Goal: Task Accomplishment & Management: Complete application form

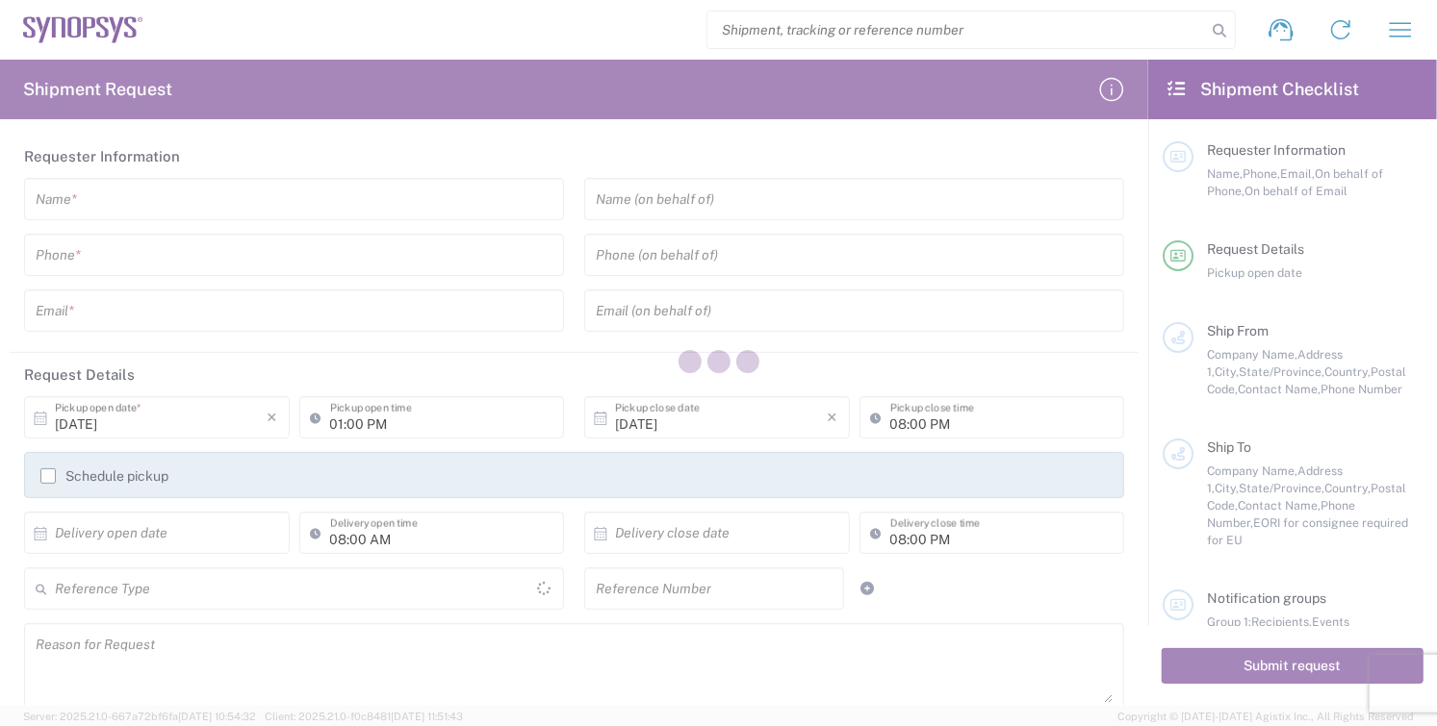
type input "[GEOGRAPHIC_DATA]"
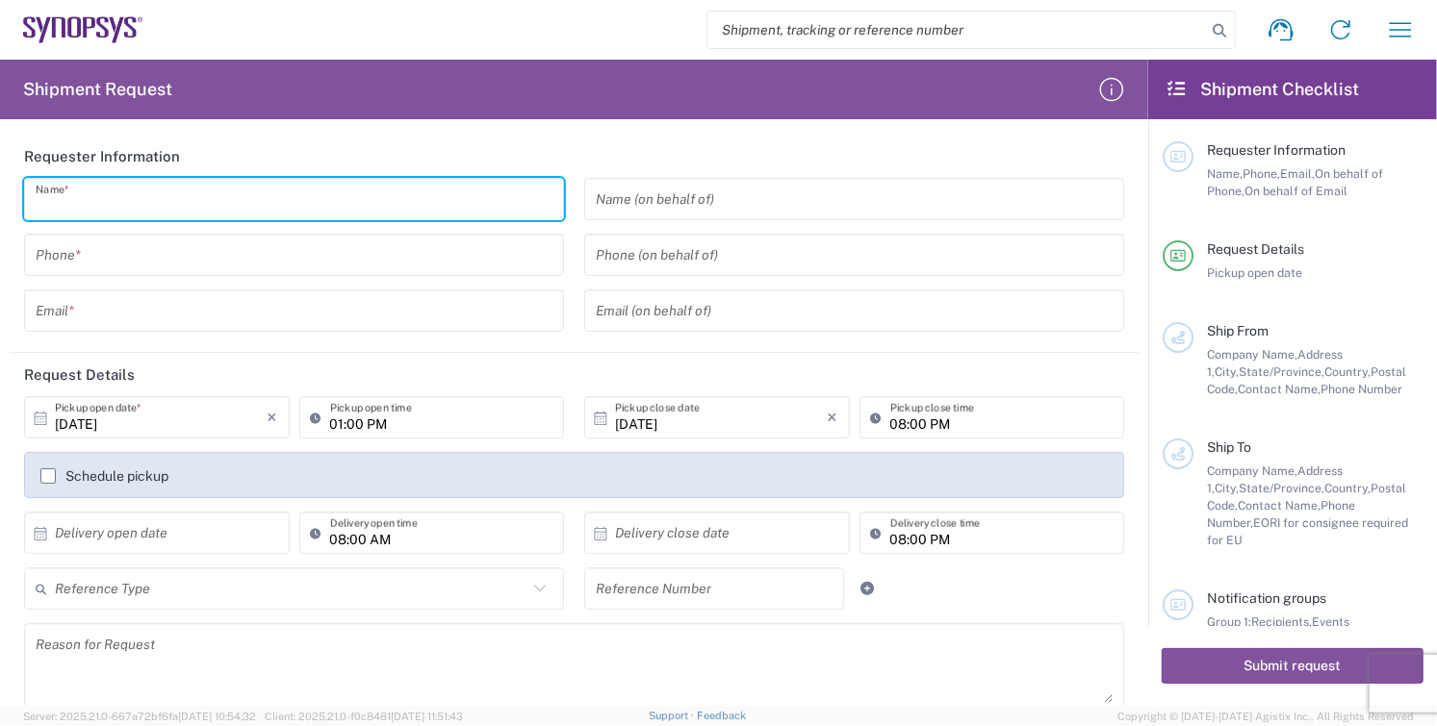
click at [165, 203] on input "text" at bounding box center [294, 200] width 517 height 34
type input "r"
type input "[PERSON_NAME]"
click at [144, 259] on input "tel" at bounding box center [294, 256] width 517 height 34
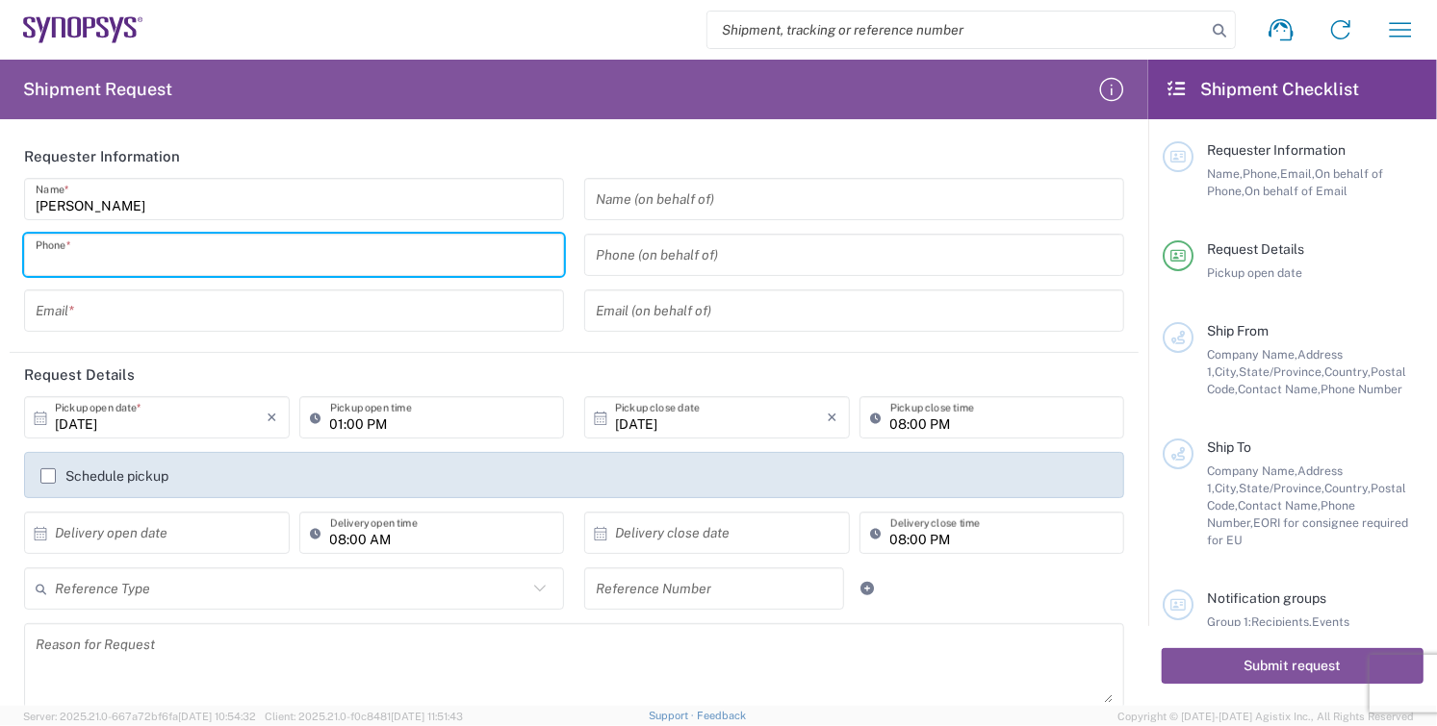
type input "8585762600"
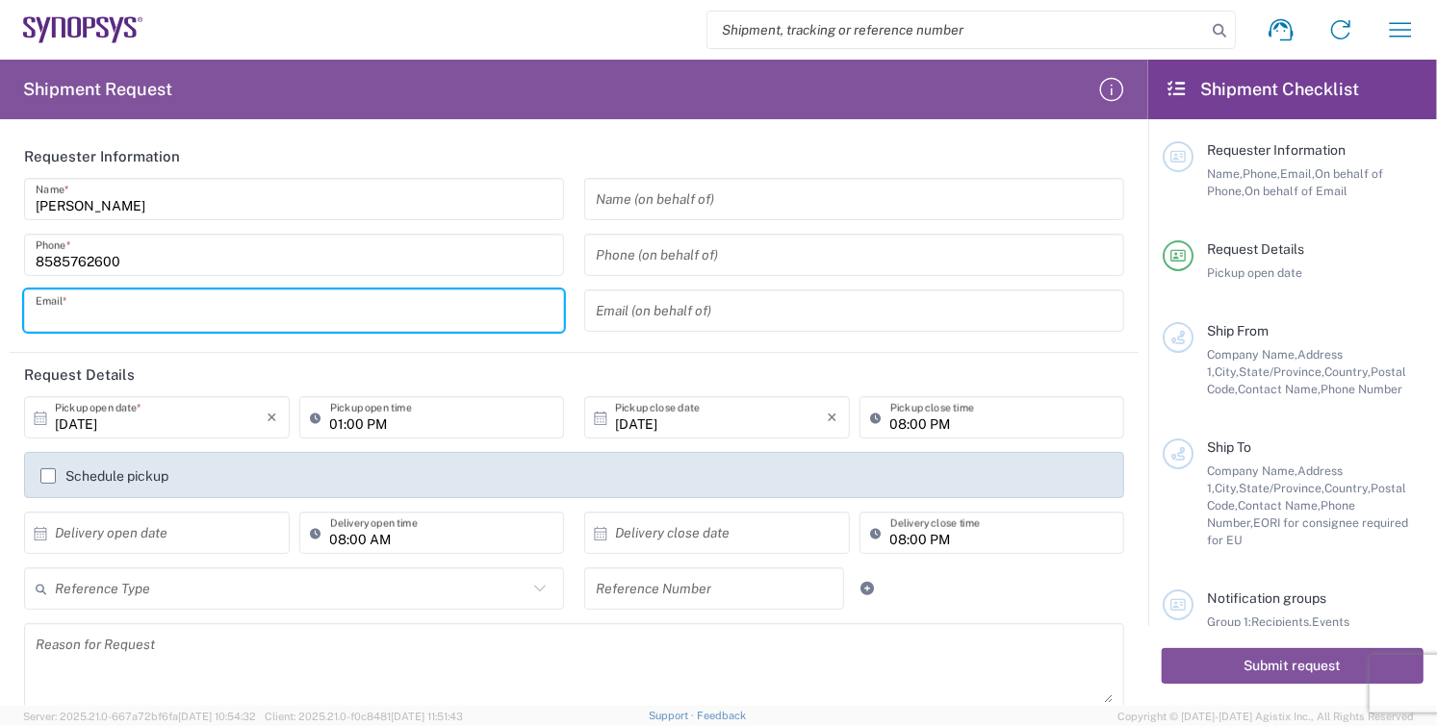
click at [131, 320] on input "text" at bounding box center [294, 311] width 517 height 34
type input "[EMAIL_ADDRESS][DOMAIN_NAME]"
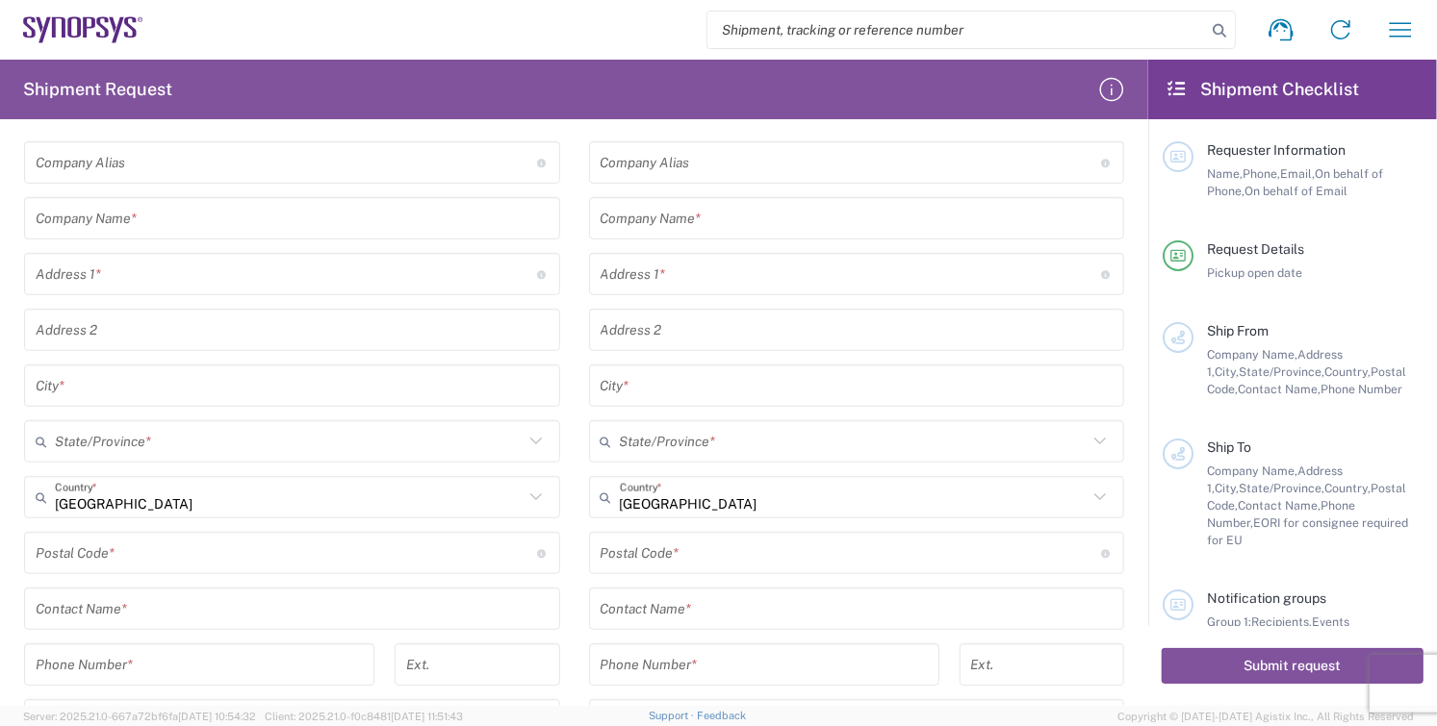
scroll to position [748, 0]
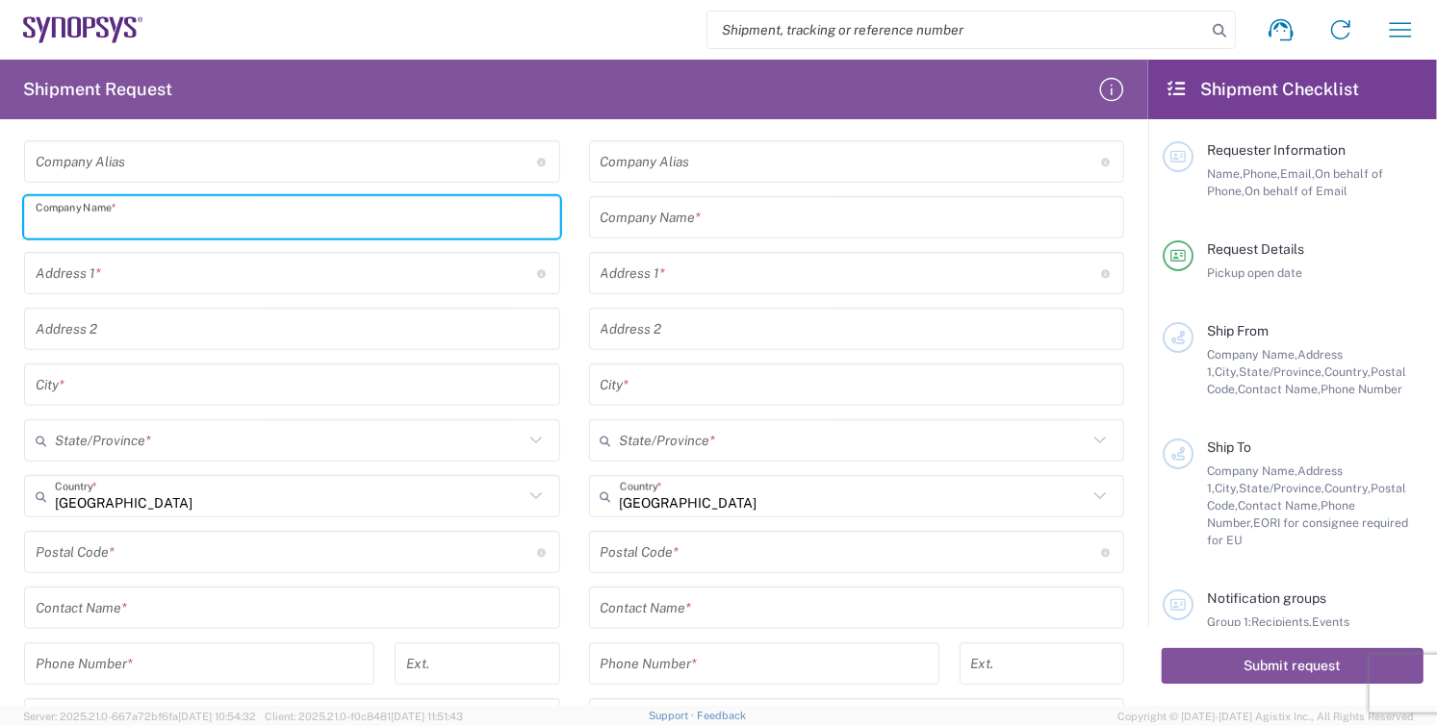
click at [189, 225] on input "text" at bounding box center [292, 218] width 513 height 34
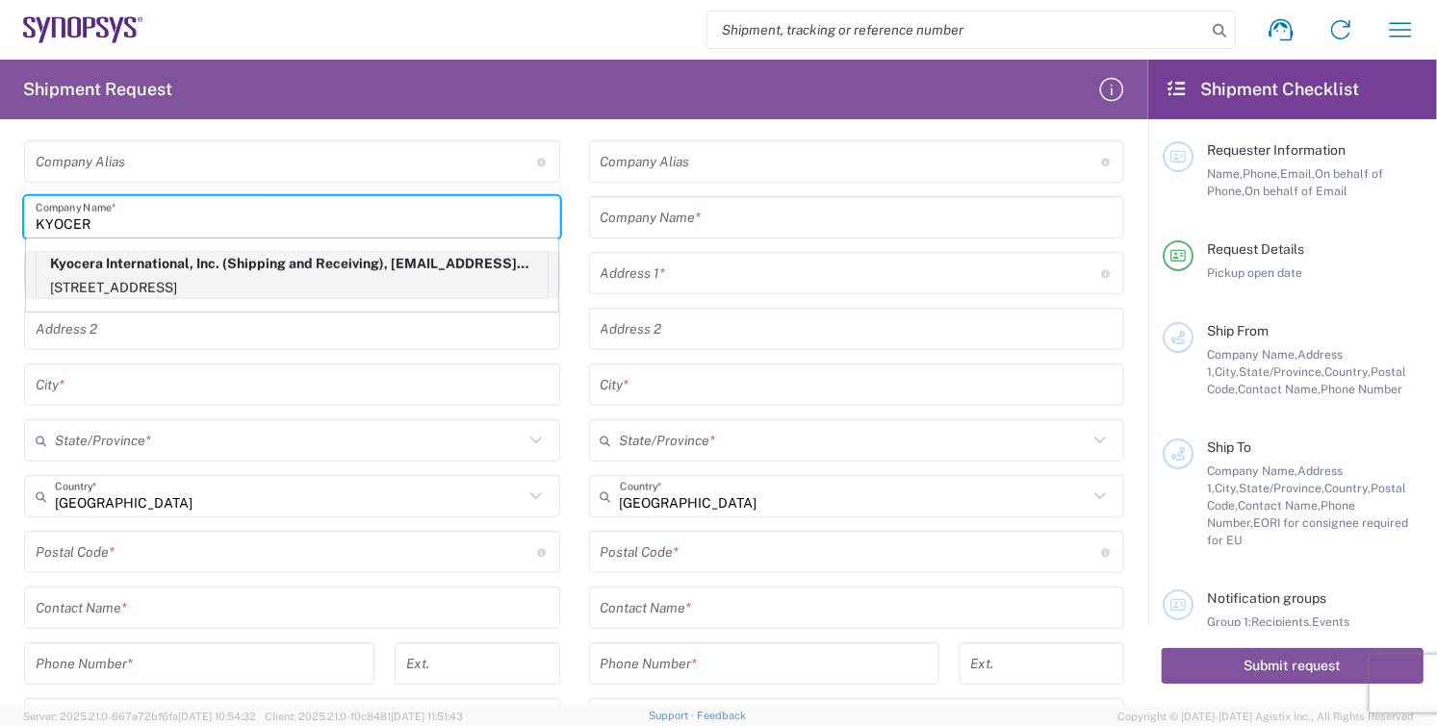
type input "KYOCER"
click at [102, 276] on p "[STREET_ADDRESS]" at bounding box center [292, 288] width 511 height 24
type input "Kyocera"
type input "Kyocera International, Inc."
type input "[STREET_ADDRESS]"
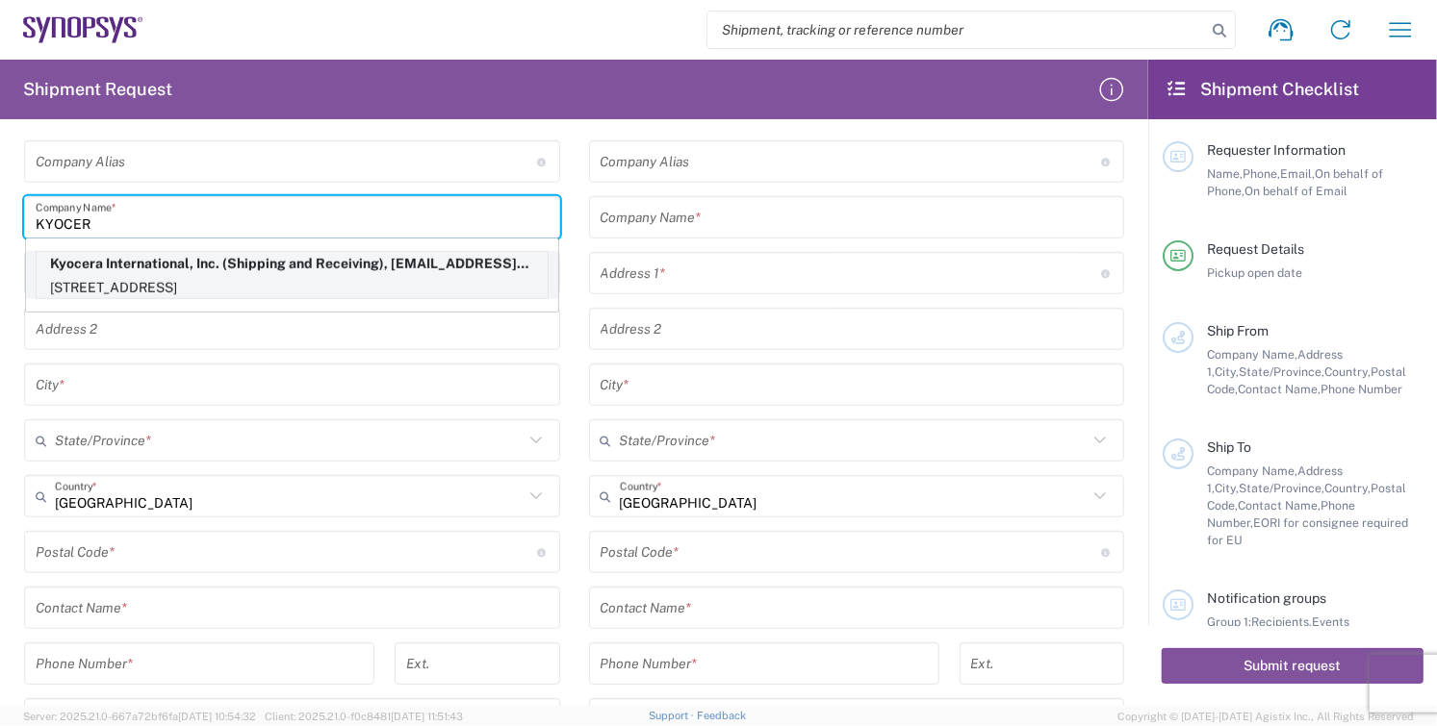
type input "[GEOGRAPHIC_DATA]"
type input "[US_STATE]"
type input "92123"
type input "Shipping and Receiving"
type input "8585762600"
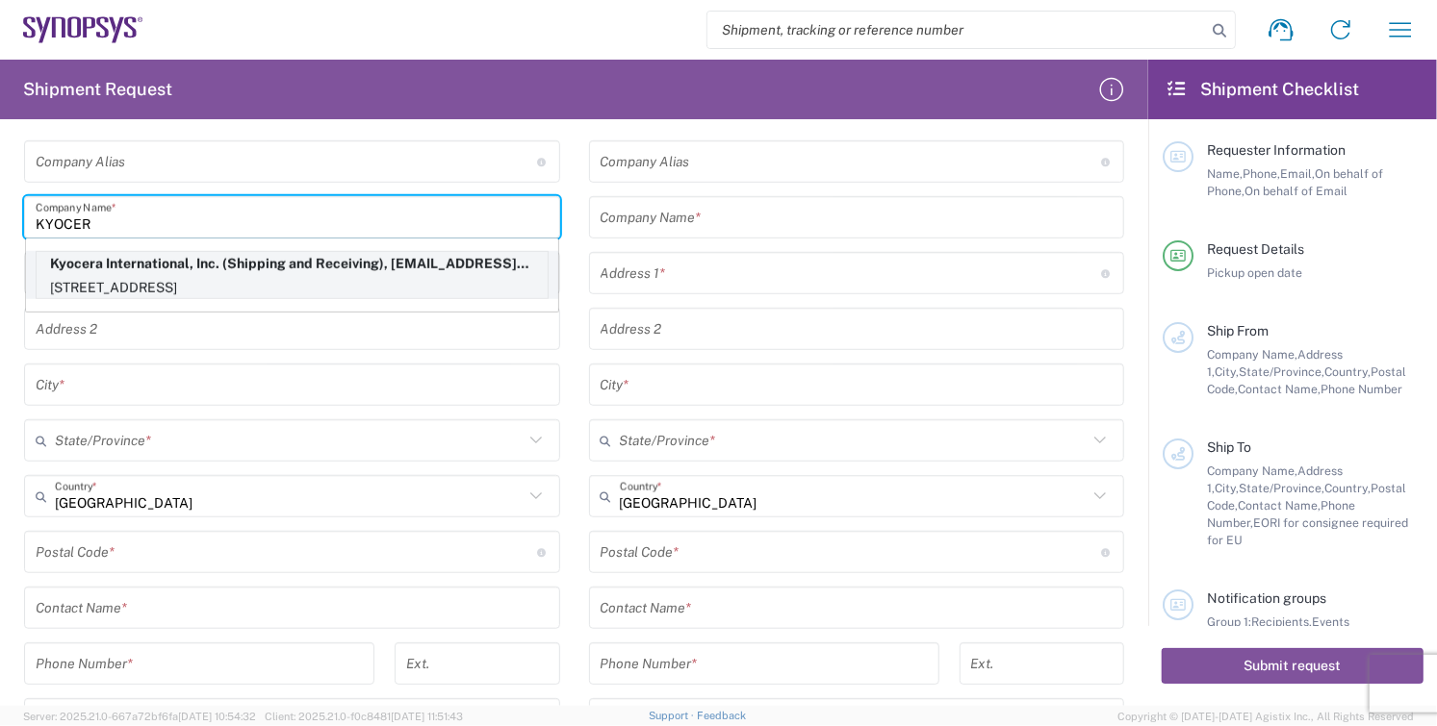
type input "[EMAIL_ADDRESS][DOMAIN_NAME]"
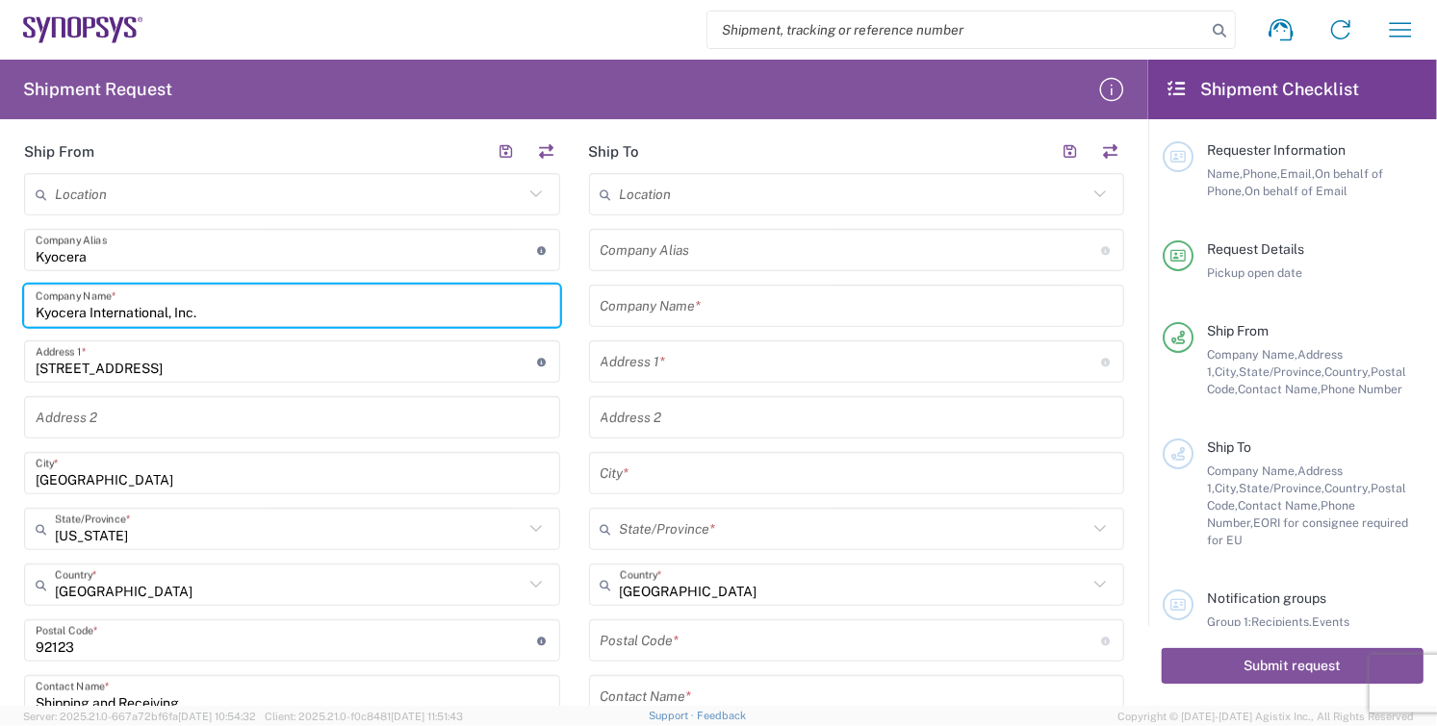
scroll to position [534, 0]
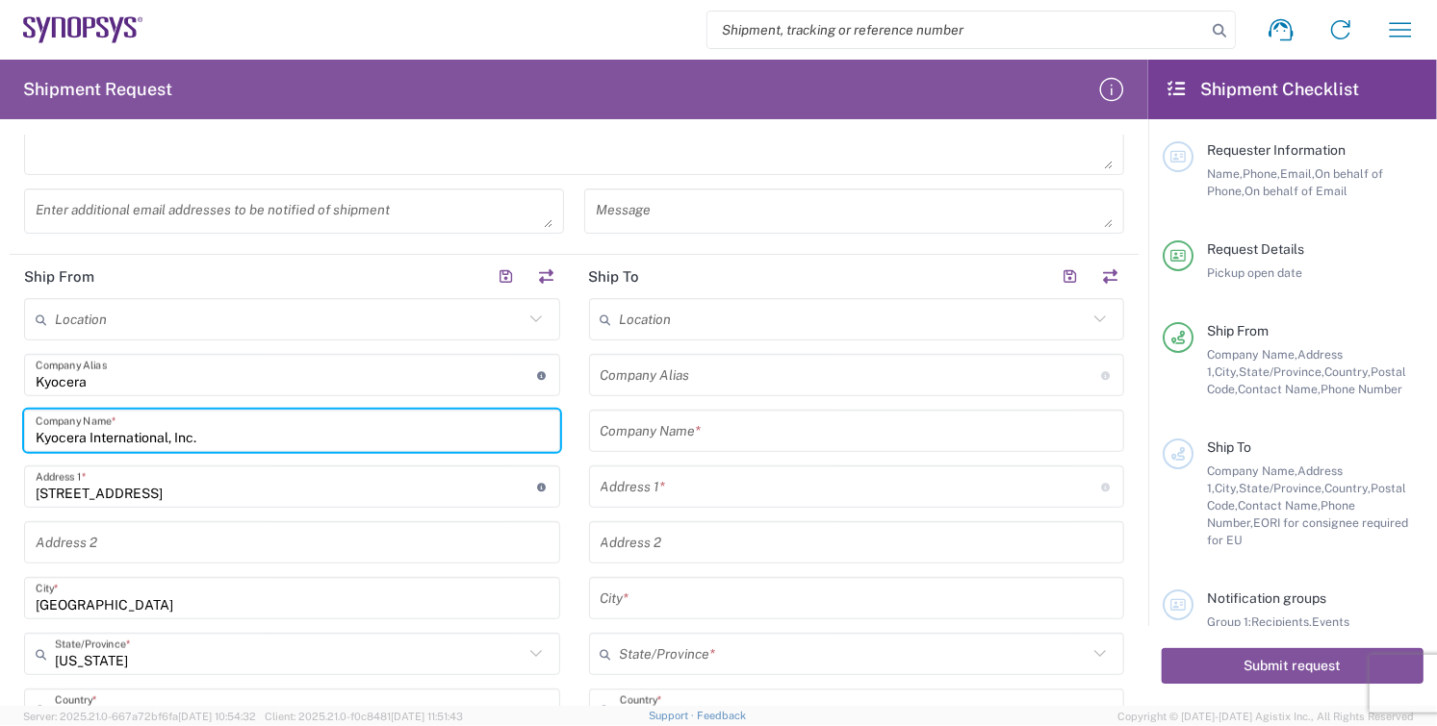
click at [761, 432] on input "text" at bounding box center [856, 432] width 513 height 34
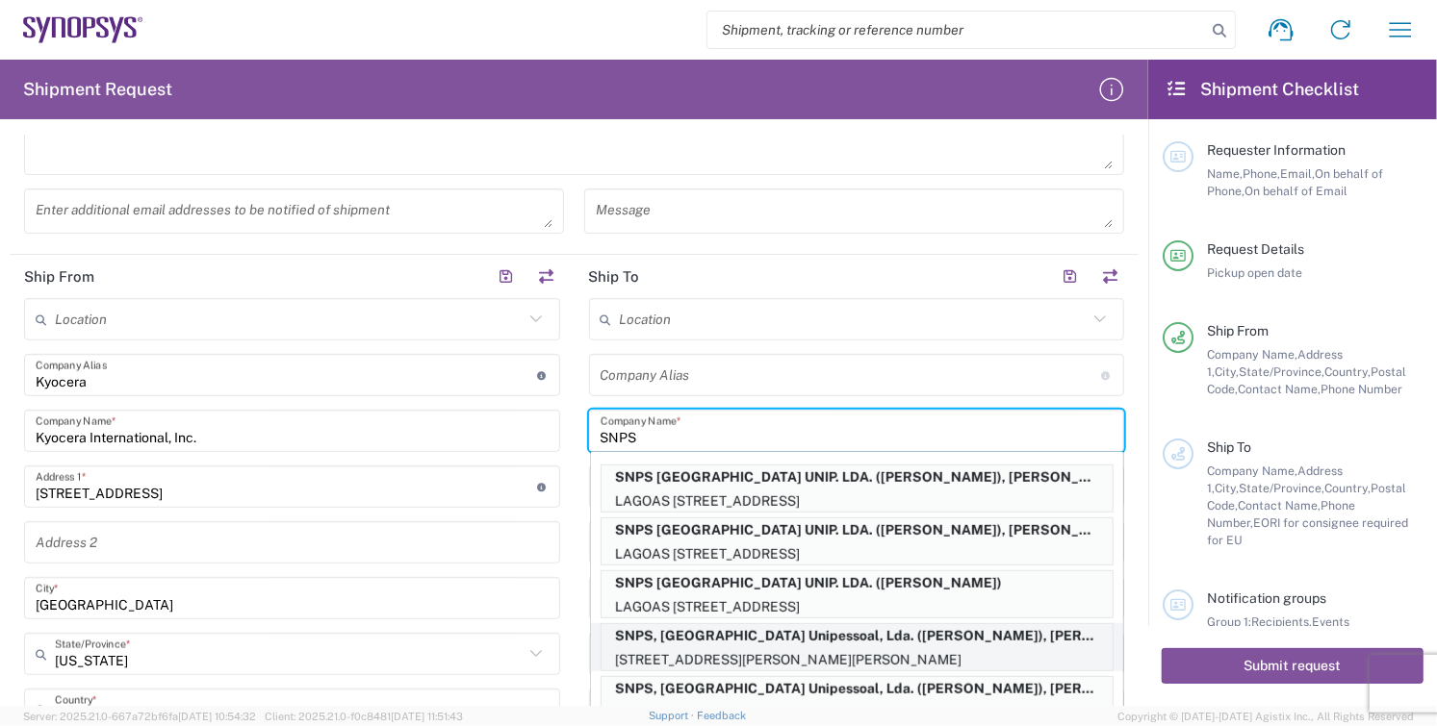
type input "SNPS"
click at [922, 629] on p "SNPS, [GEOGRAPHIC_DATA] Unipessoal, Lda. ([PERSON_NAME]), [PERSON_NAME][EMAIL_A…" at bounding box center [856, 636] width 511 height 24
type input "SNPS PORTUGAL LDA"
type input "SNPS, [GEOGRAPHIC_DATA] Unipessoal, Lda."
type input "[STREET_ADDRESS][PERSON_NAME]"
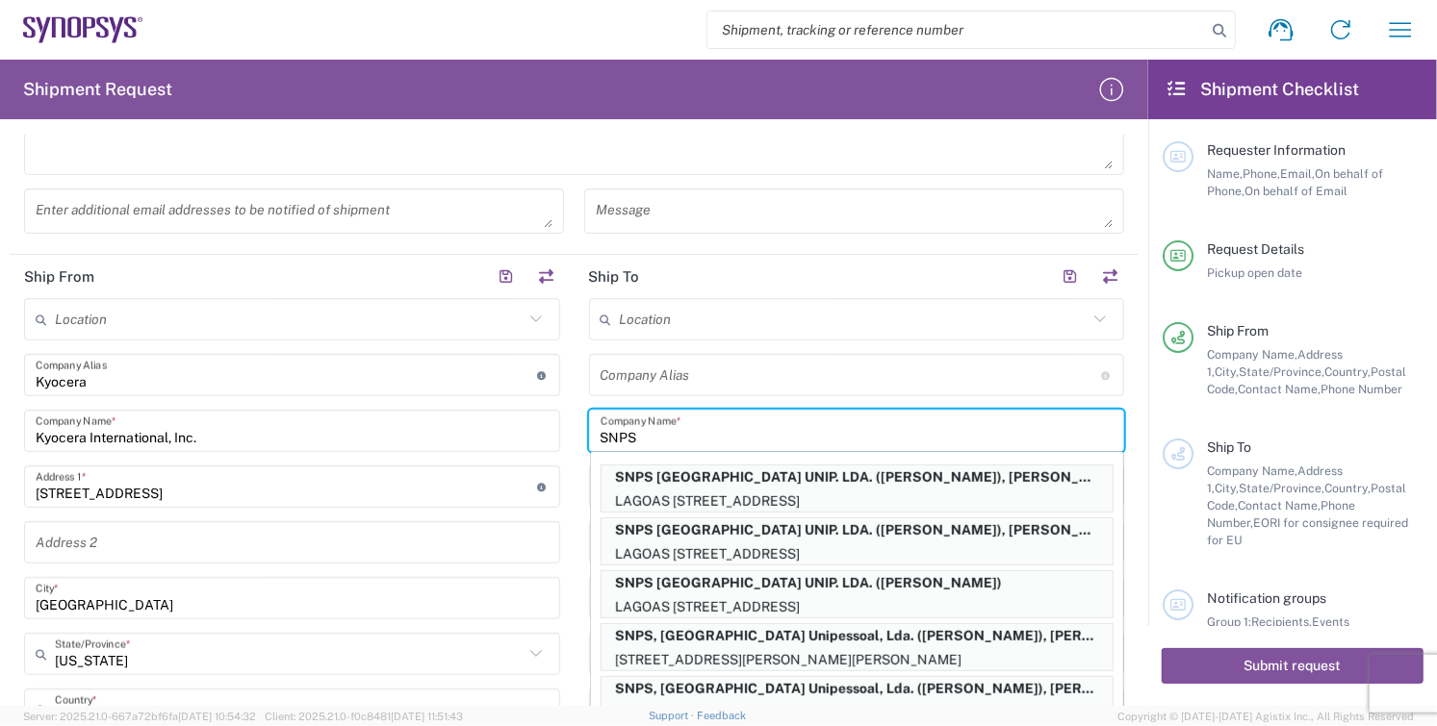
type input "Edificio das Technologias 3rd Floor"
type input "[PERSON_NAME]"
type input "[GEOGRAPHIC_DATA]"
type input "4470-605"
type input "[PERSON_NAME]"
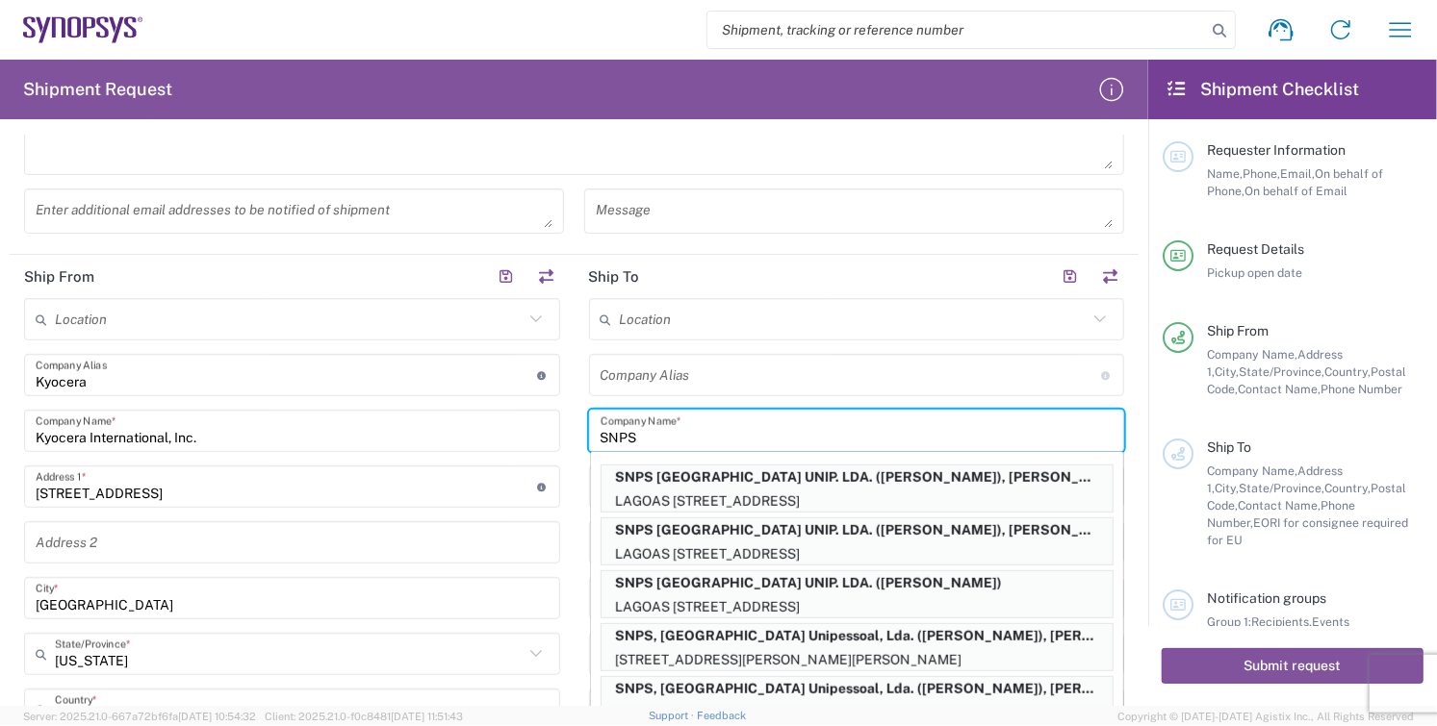
type input "[PHONE_NUMBER]"
type input "[PERSON_NAME][EMAIL_ADDRESS][DOMAIN_NAME]"
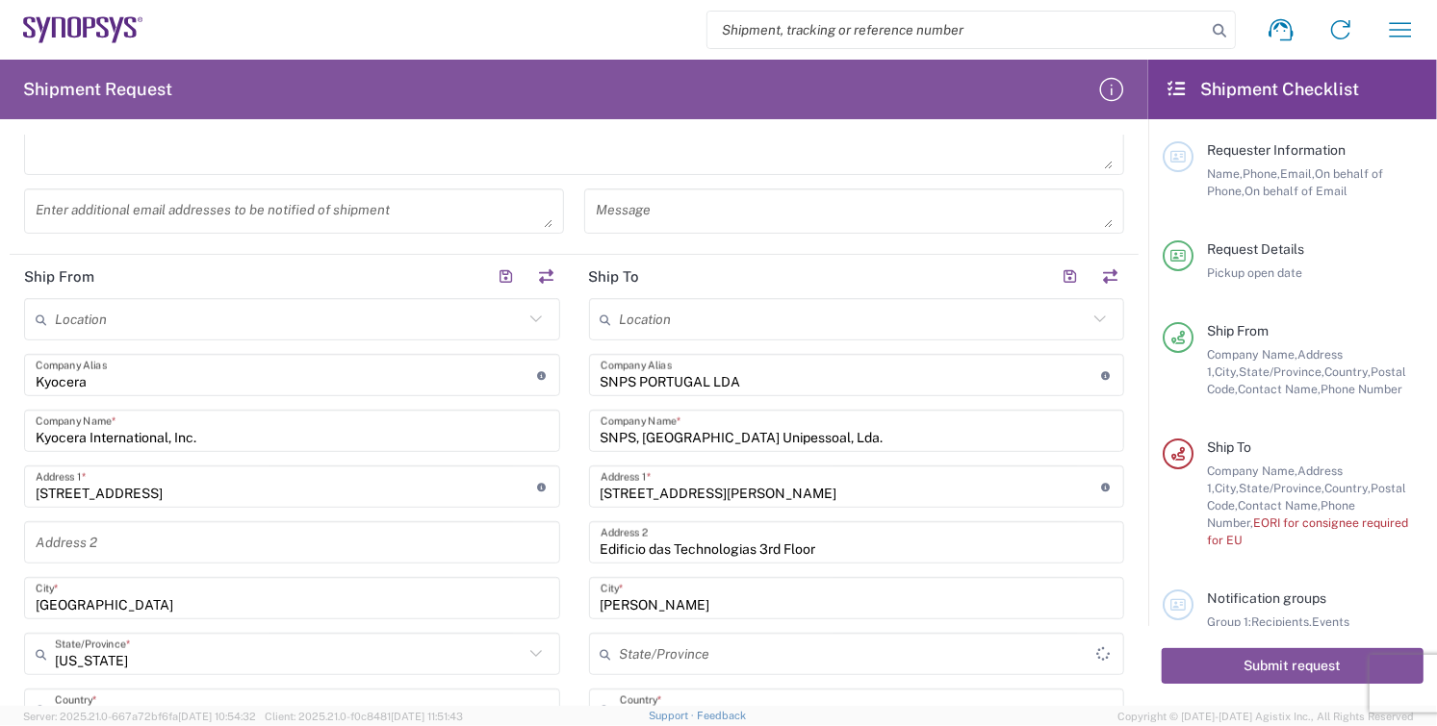
click at [922, 633] on div "State/Province" at bounding box center [857, 654] width 536 height 42
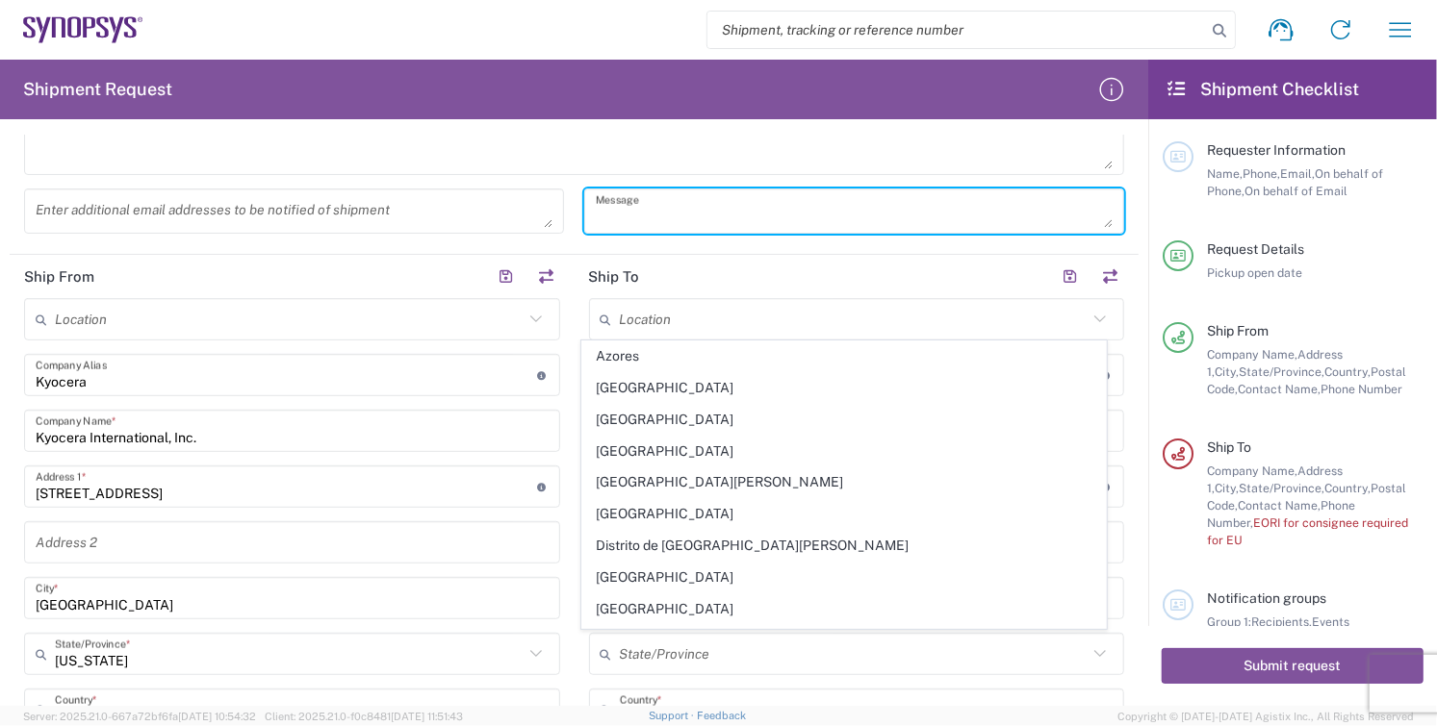
click at [815, 202] on textarea at bounding box center [854, 211] width 517 height 34
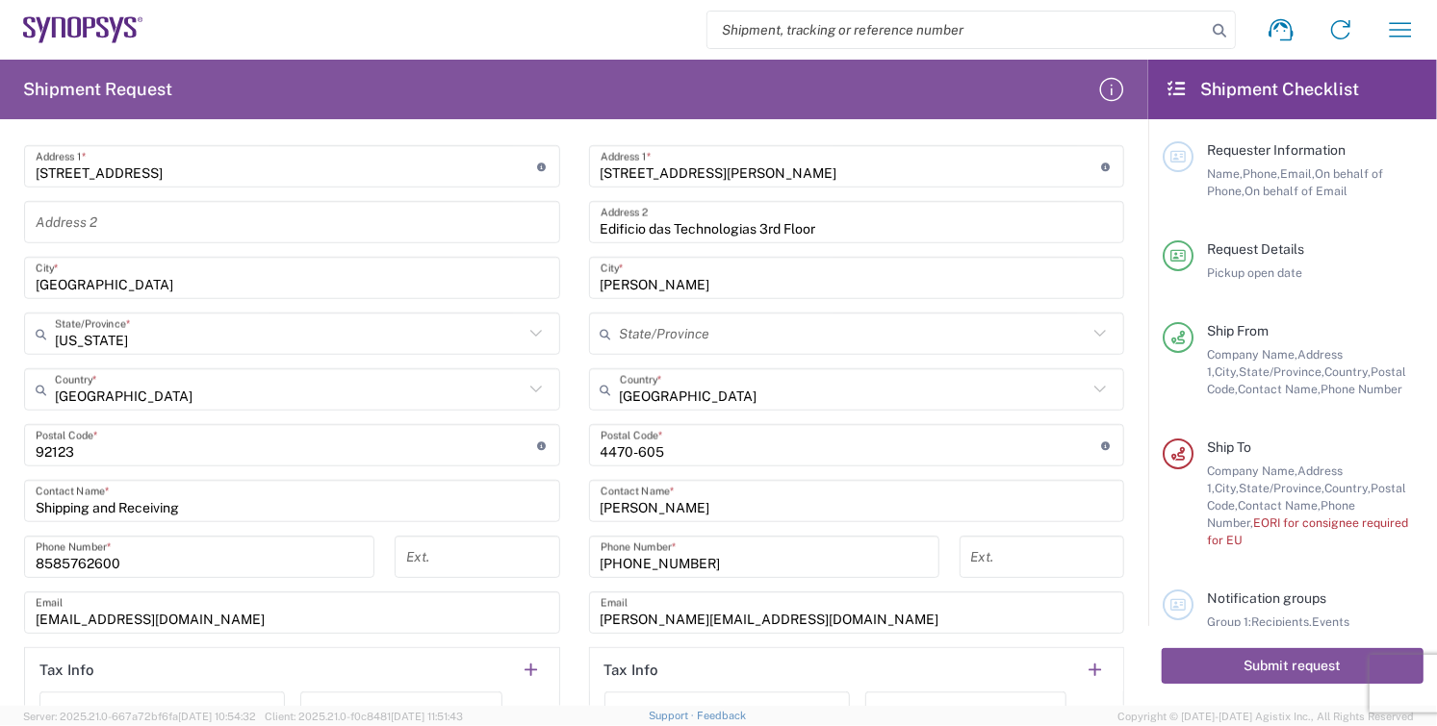
scroll to position [1176, 0]
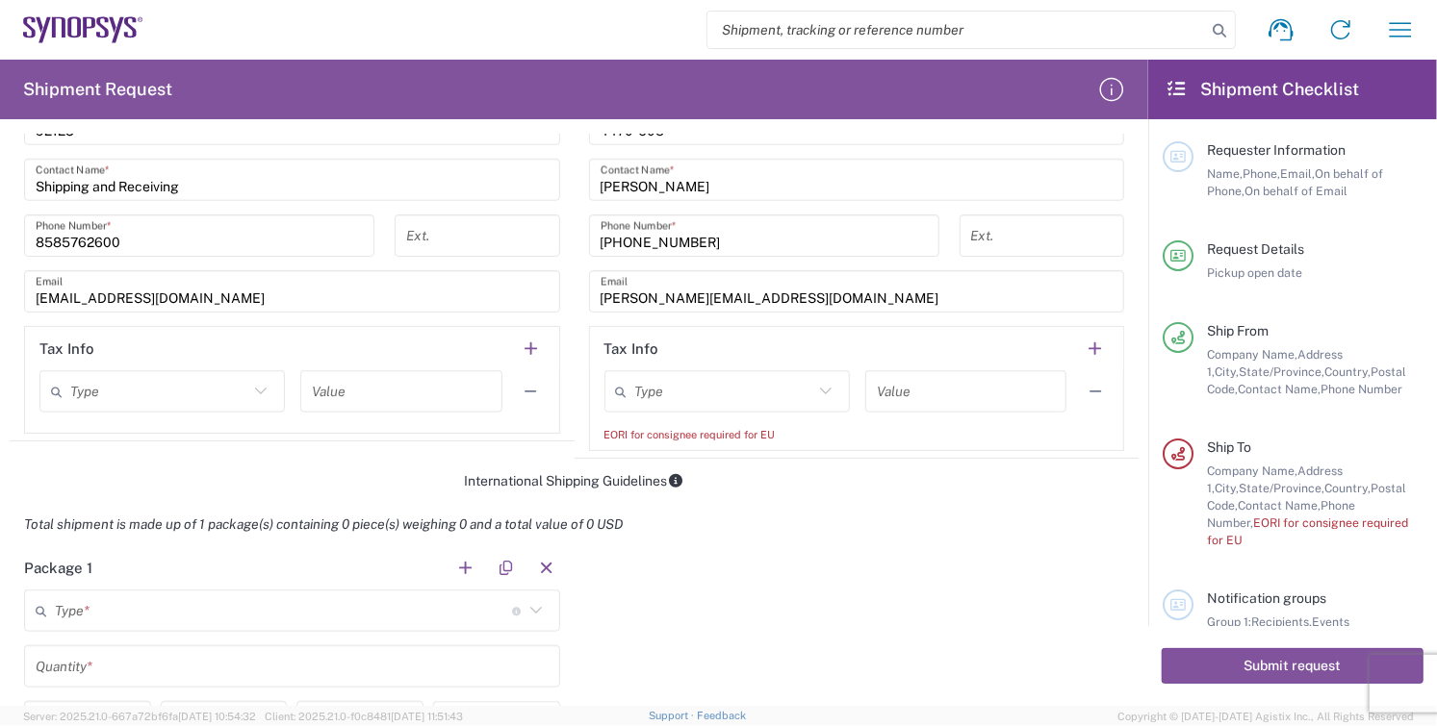
click at [816, 382] on icon at bounding box center [825, 391] width 25 height 25
click at [658, 463] on span "EORI" at bounding box center [717, 462] width 238 height 30
type input "EORI"
click at [939, 395] on input "text" at bounding box center [966, 392] width 178 height 34
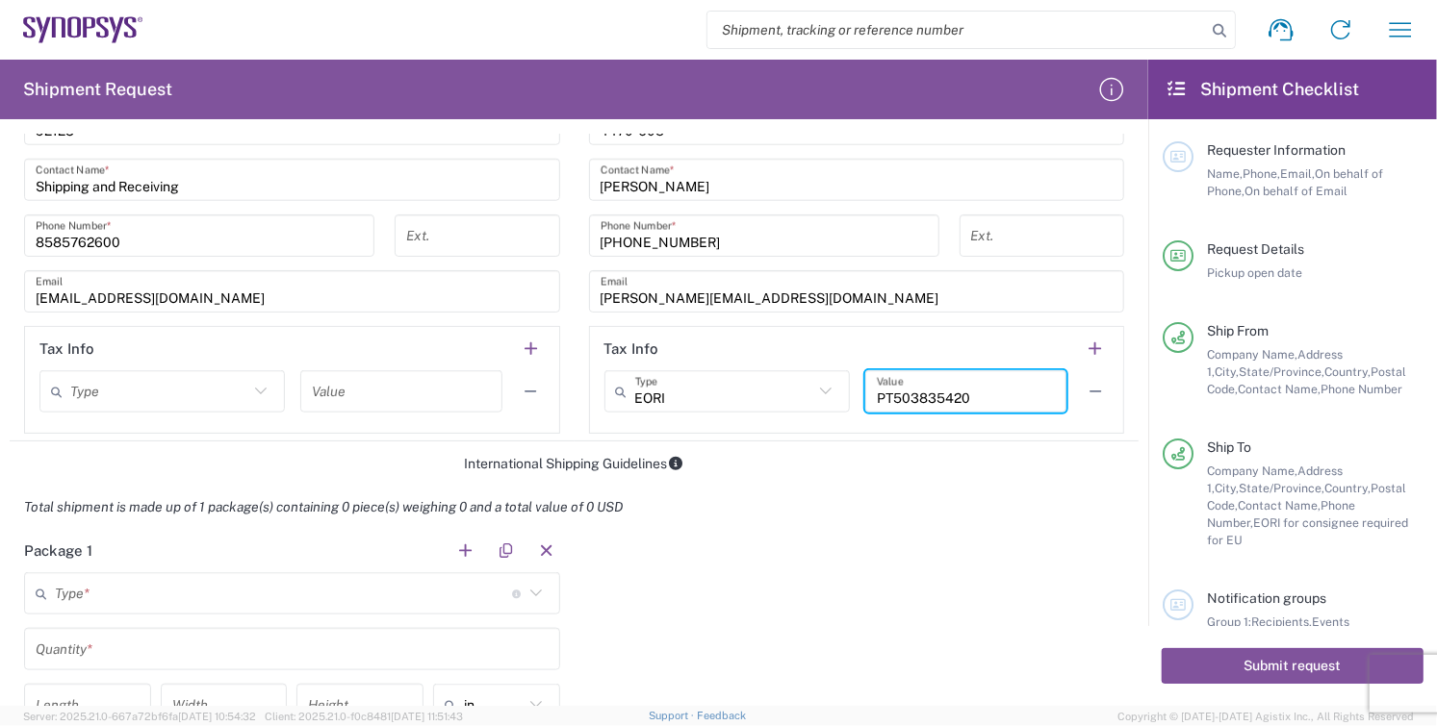
type input "PT503835420"
click at [133, 591] on input "text" at bounding box center [283, 594] width 457 height 34
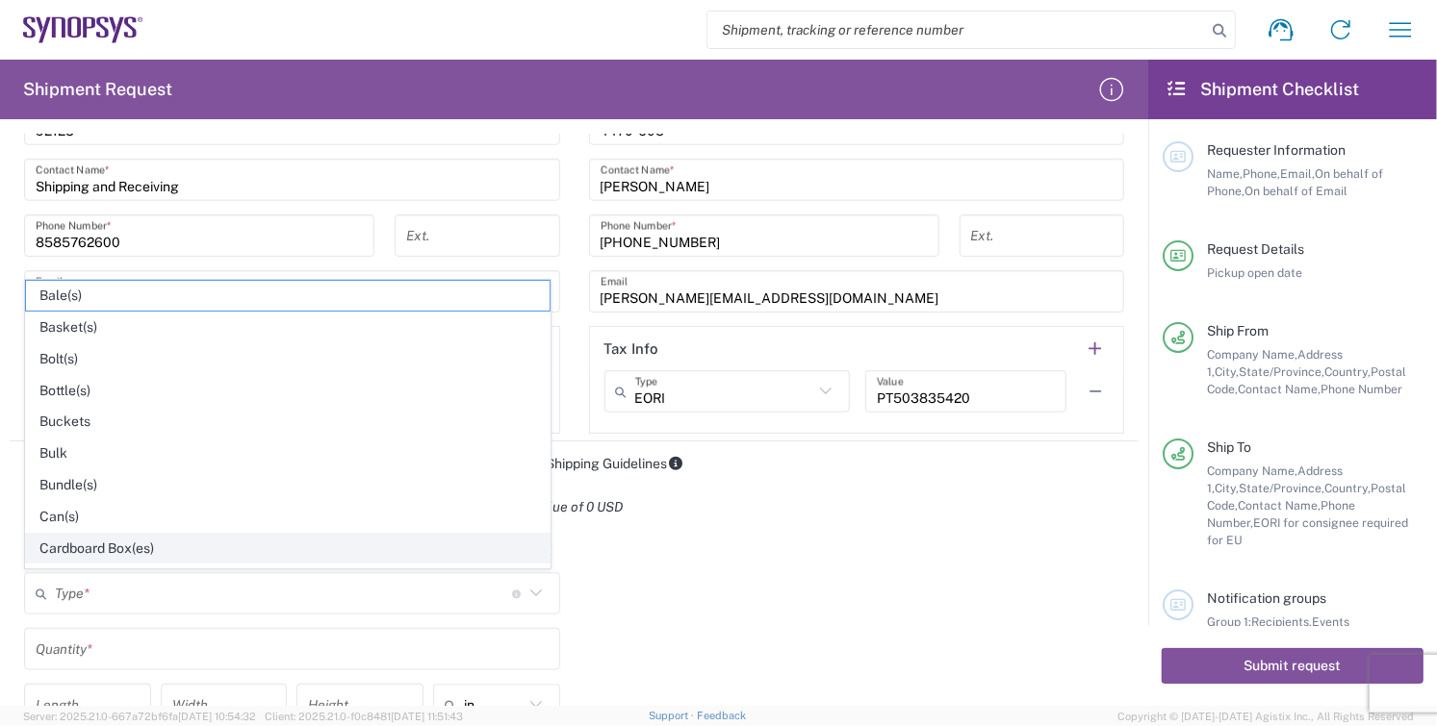
click at [100, 547] on span "Cardboard Box(es)" at bounding box center [287, 549] width 523 height 30
type input "Cardboard Box(es)"
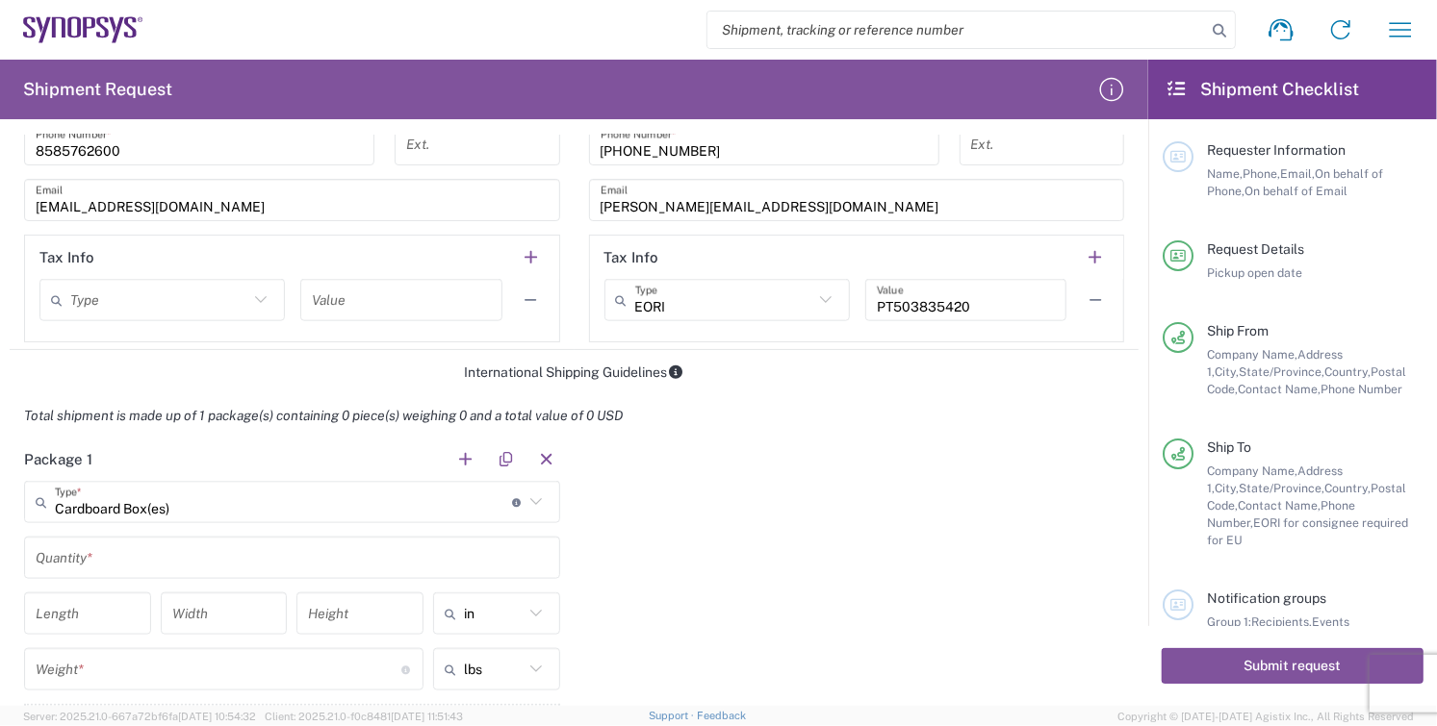
scroll to position [1389, 0]
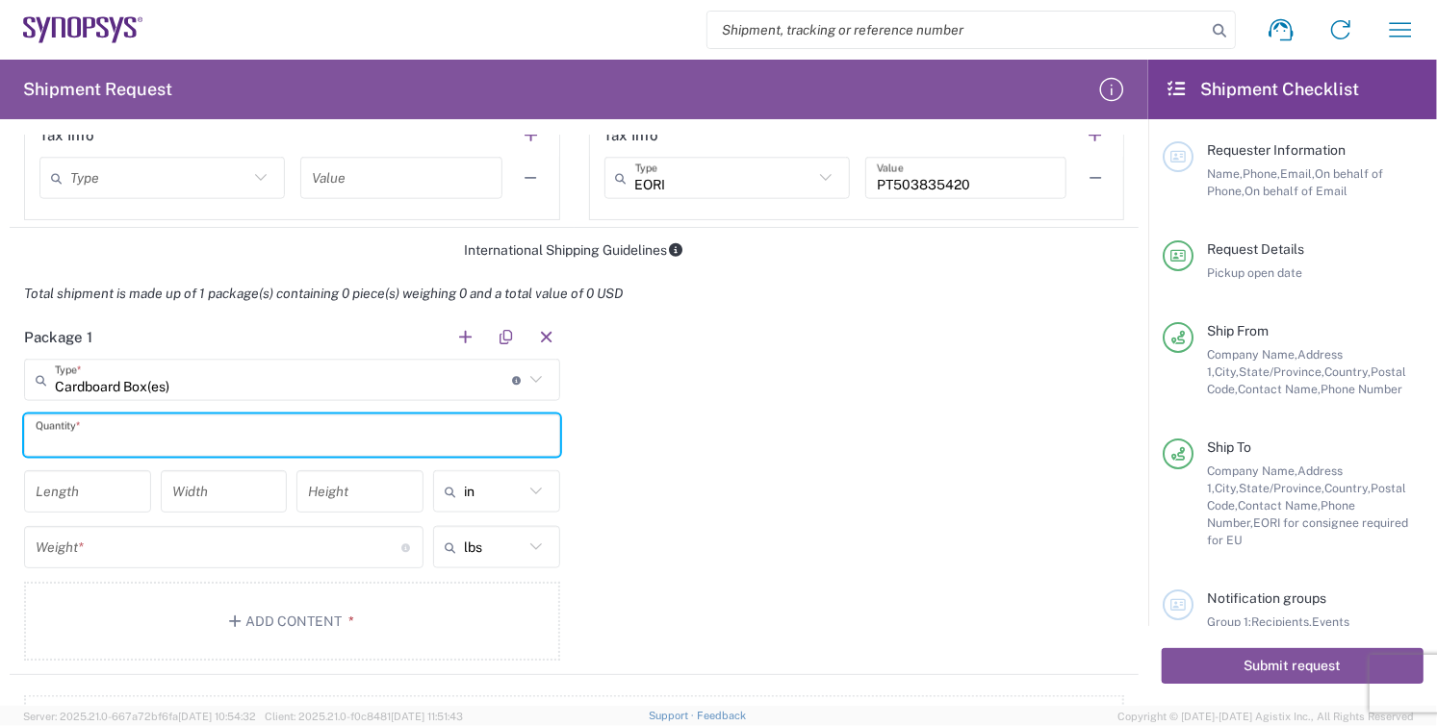
click at [142, 436] on input "text" at bounding box center [292, 437] width 513 height 34
type input "1"
click at [75, 488] on input "number" at bounding box center [88, 492] width 104 height 34
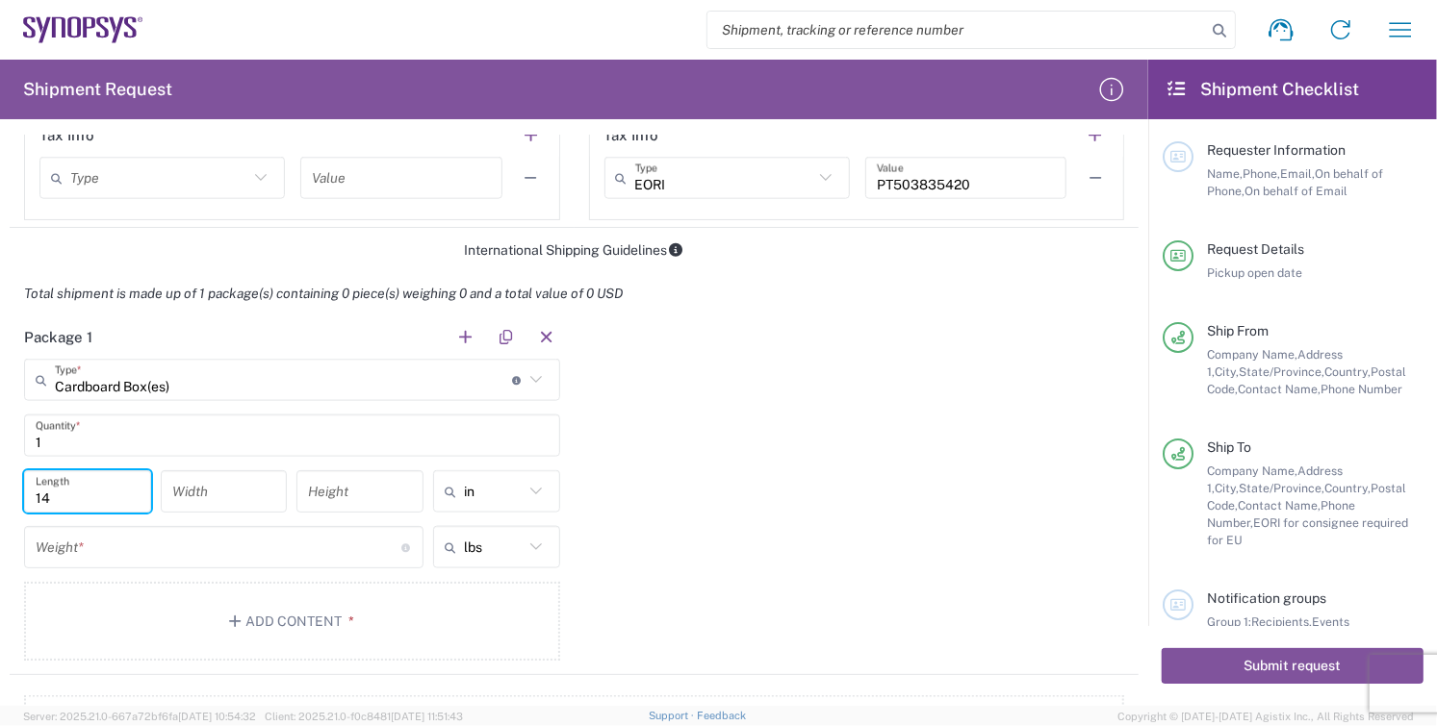
type input "14"
type input "10"
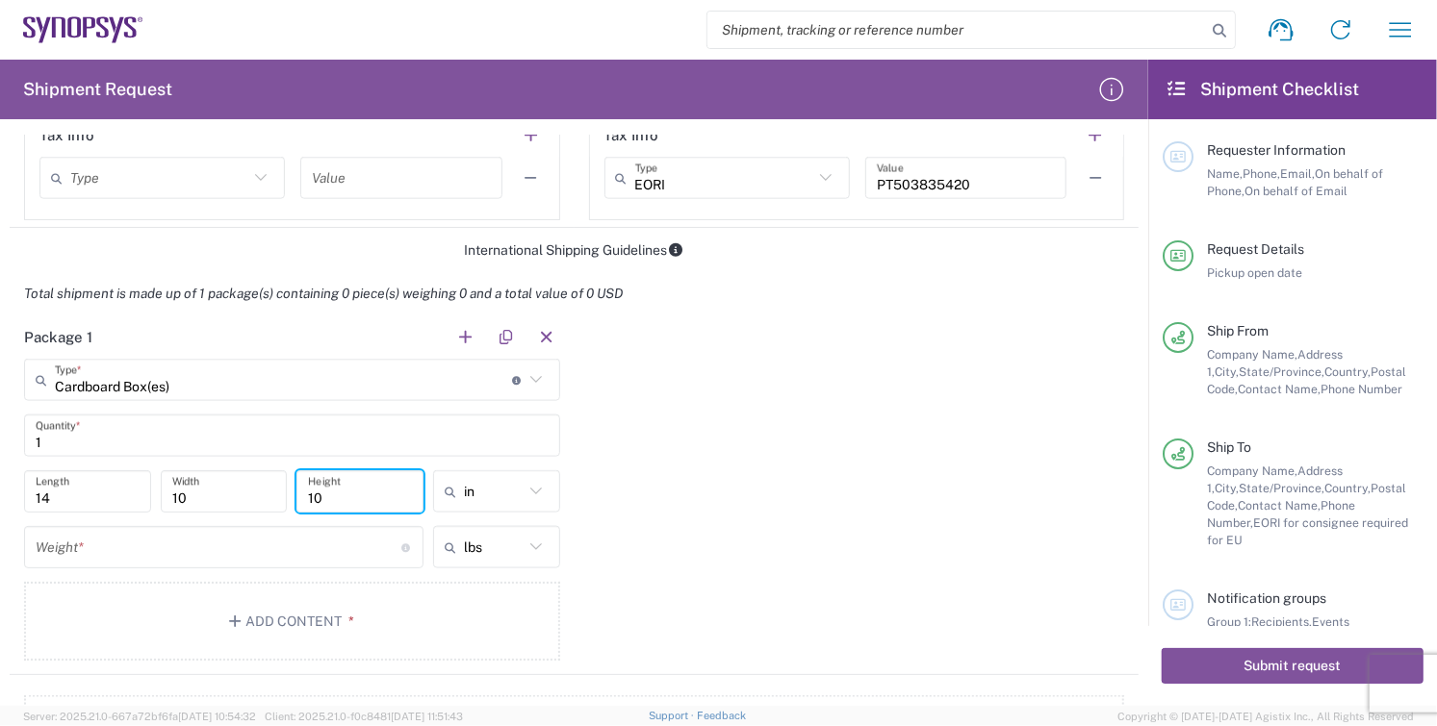
type input "10"
click at [107, 551] on input "number" at bounding box center [219, 548] width 366 height 34
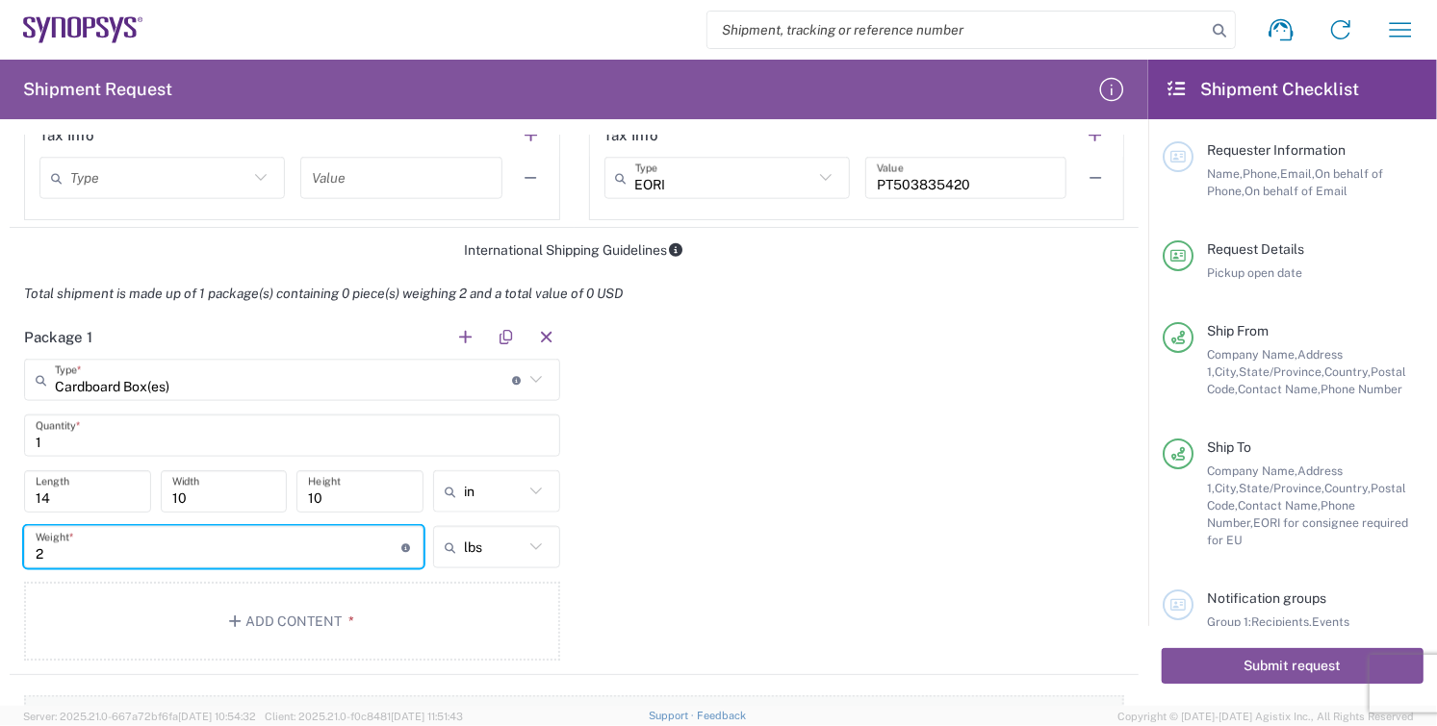
scroll to position [1710, 0]
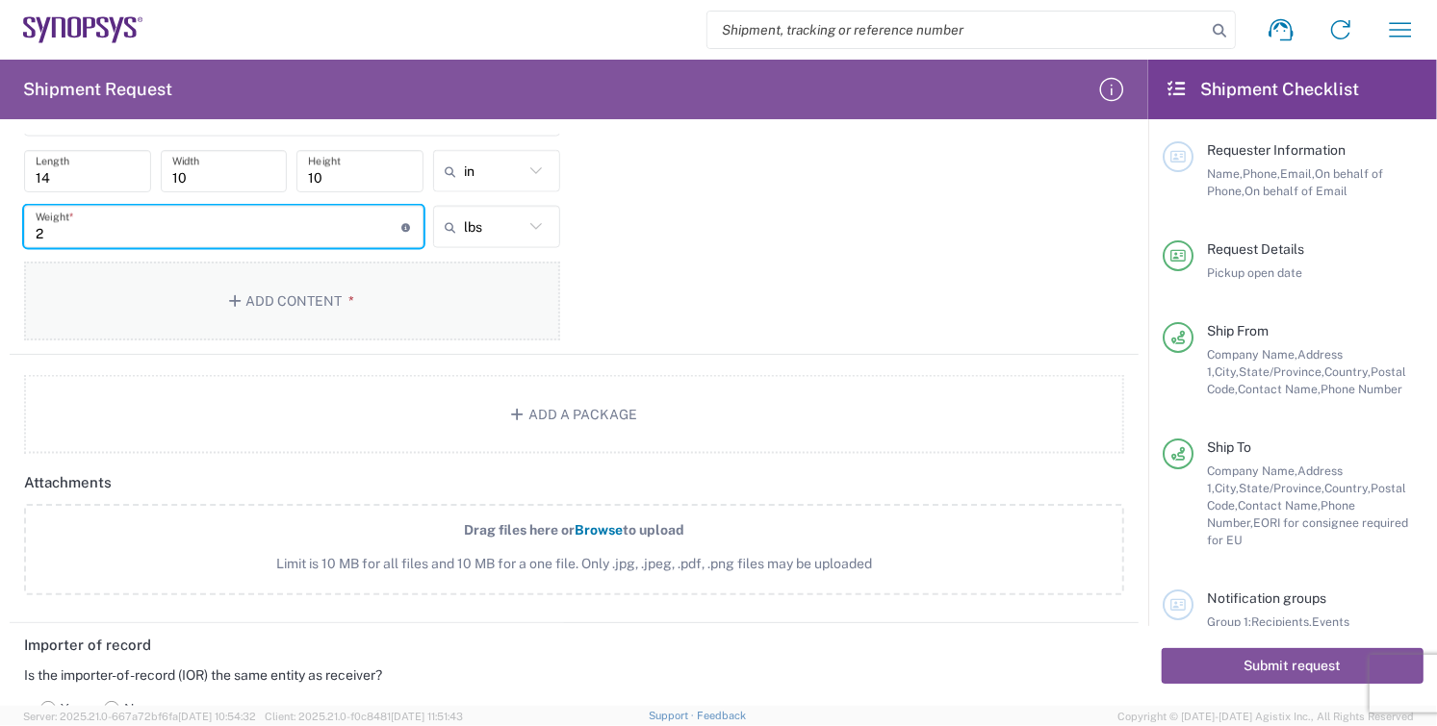
type input "2"
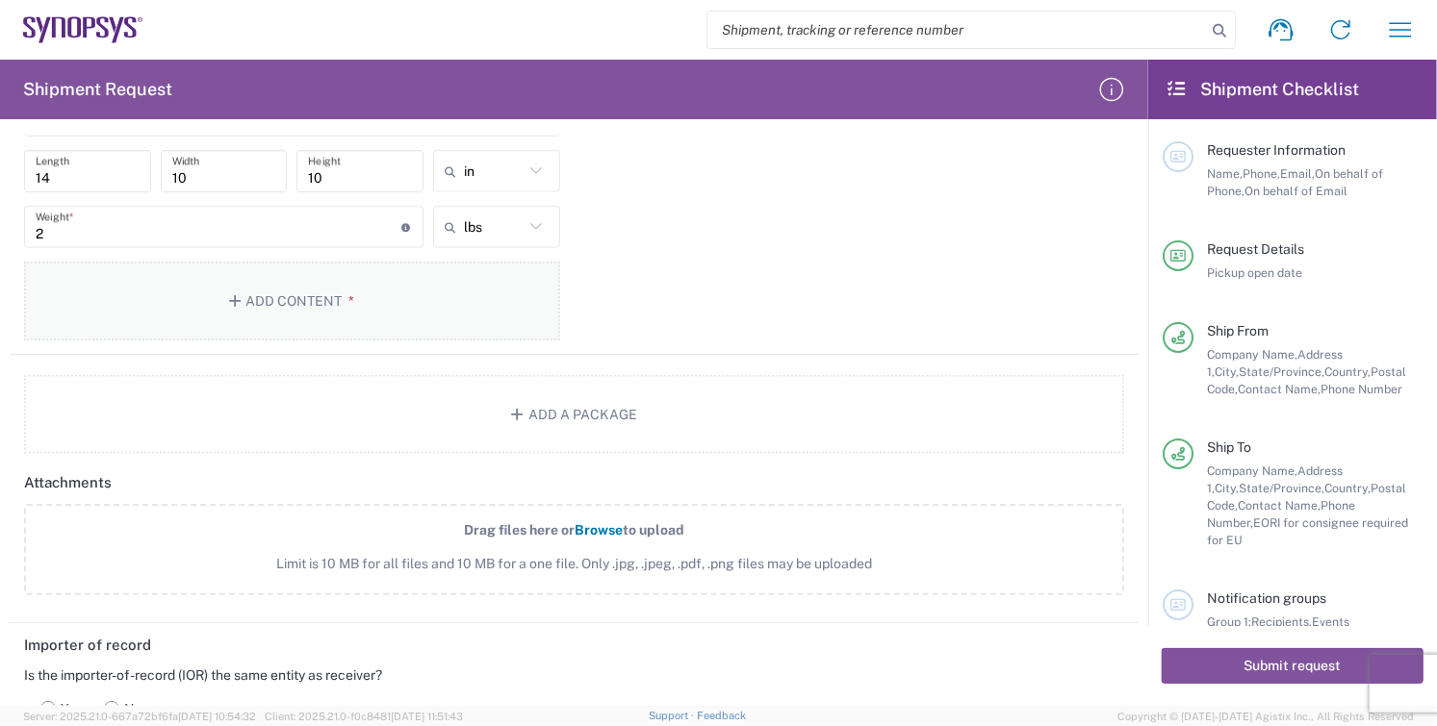
click at [281, 292] on button "Add Content *" at bounding box center [292, 301] width 536 height 79
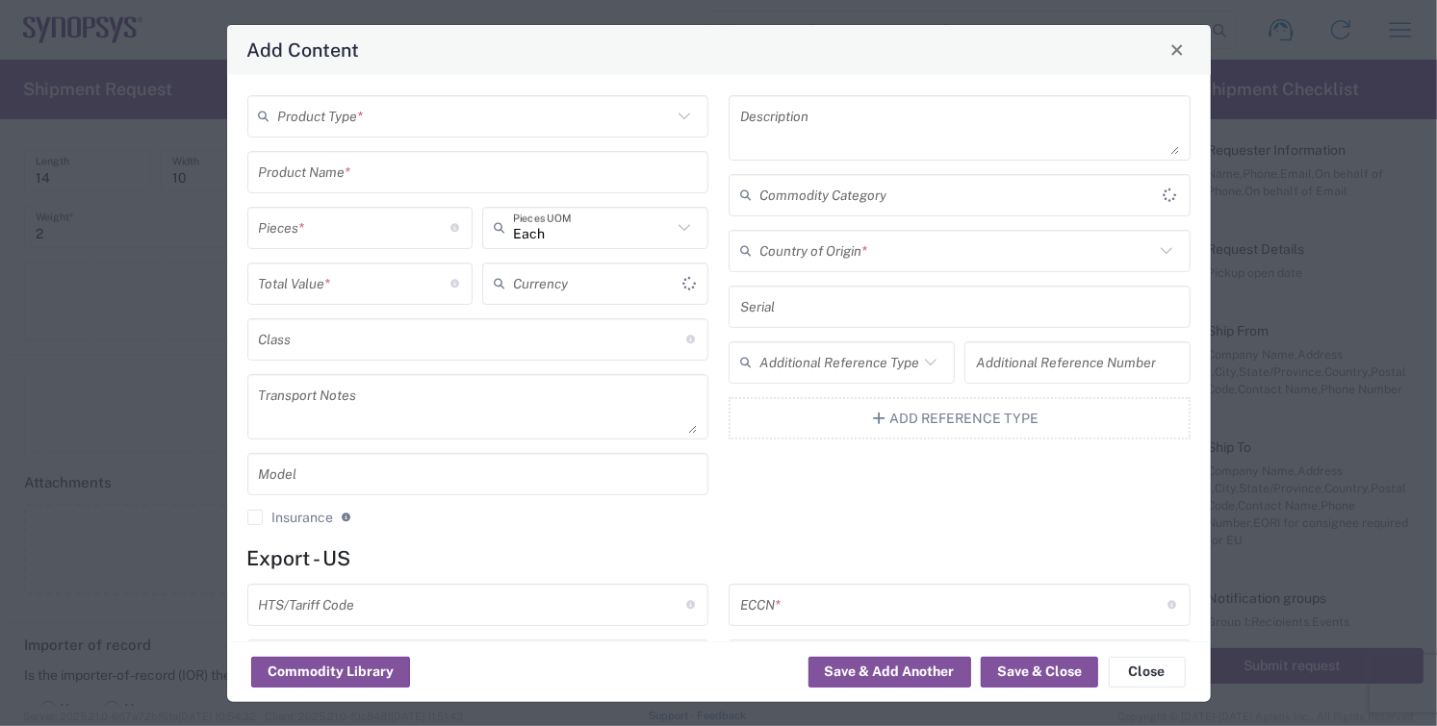
type input "US Dollar"
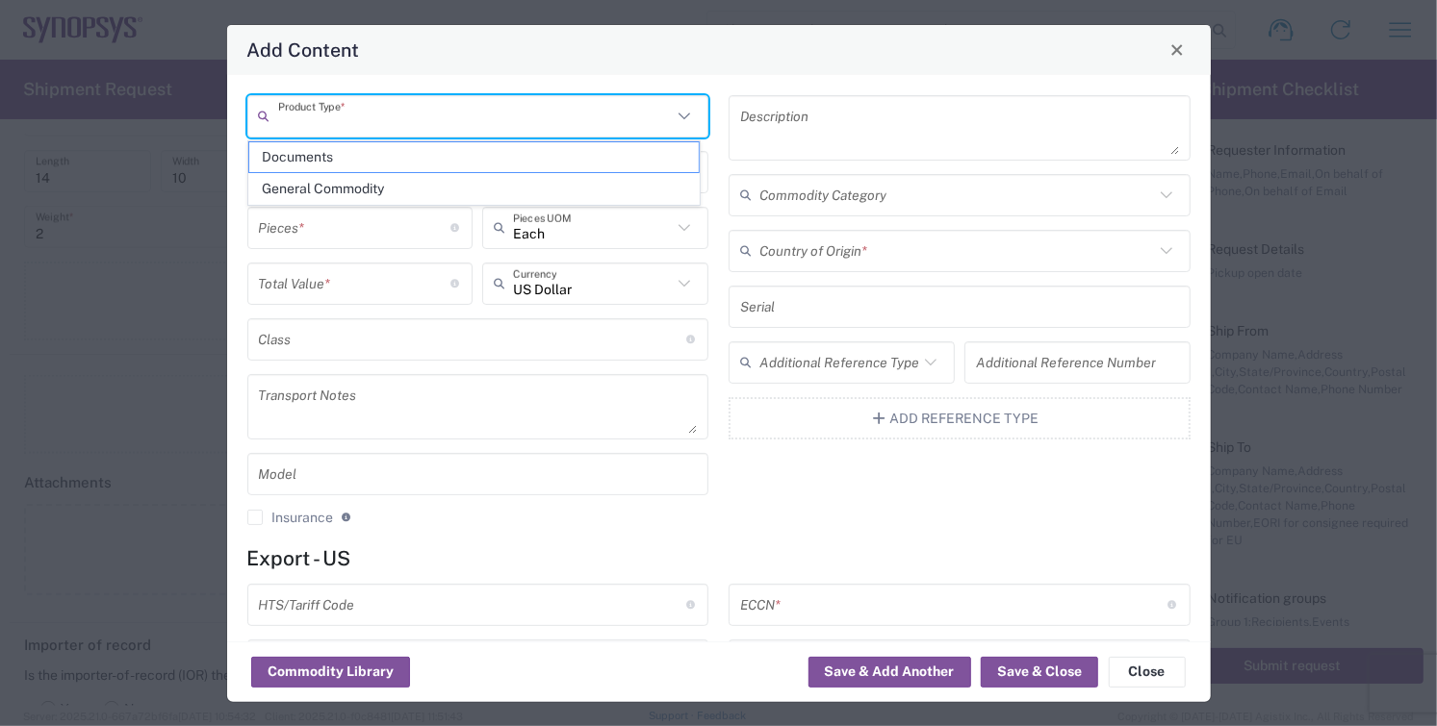
click at [413, 122] on input "text" at bounding box center [475, 116] width 395 height 34
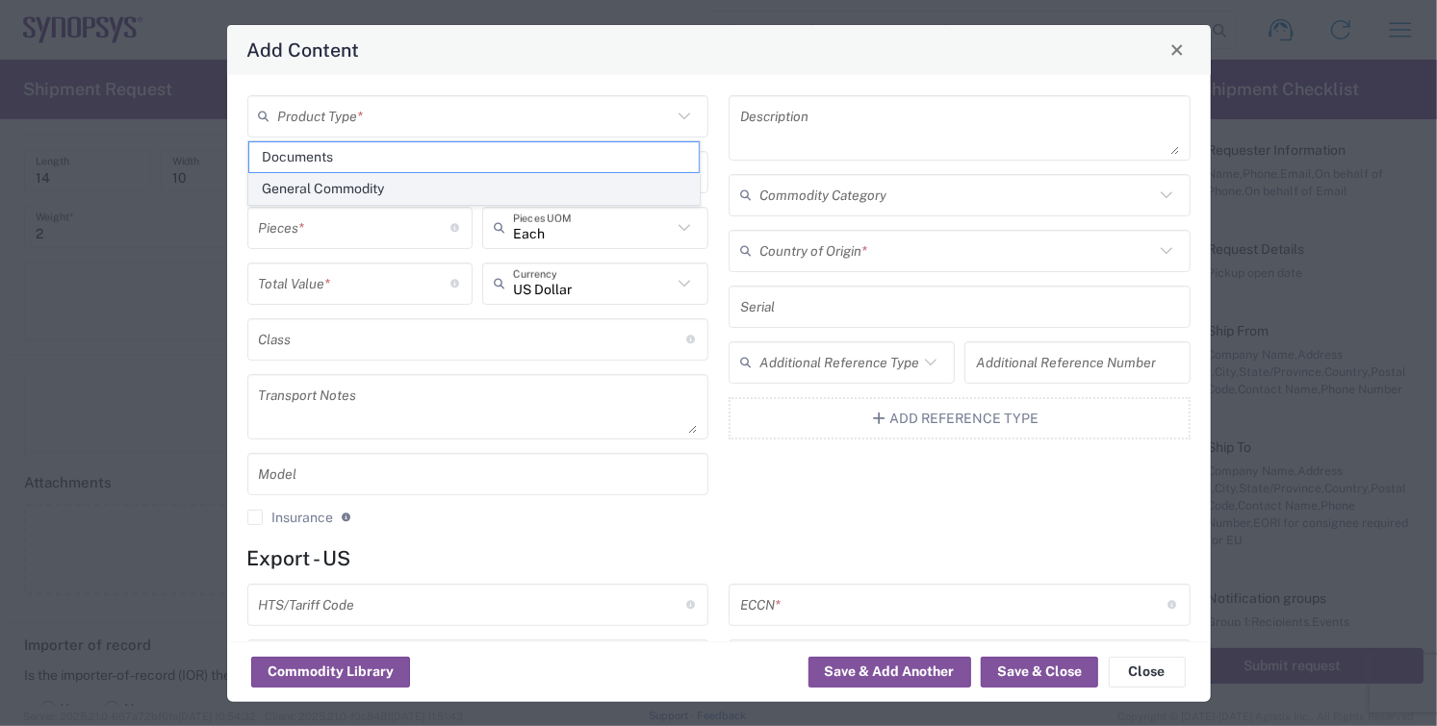
click at [360, 191] on span "General Commodity" at bounding box center [473, 189] width 449 height 30
type input "General Commodity"
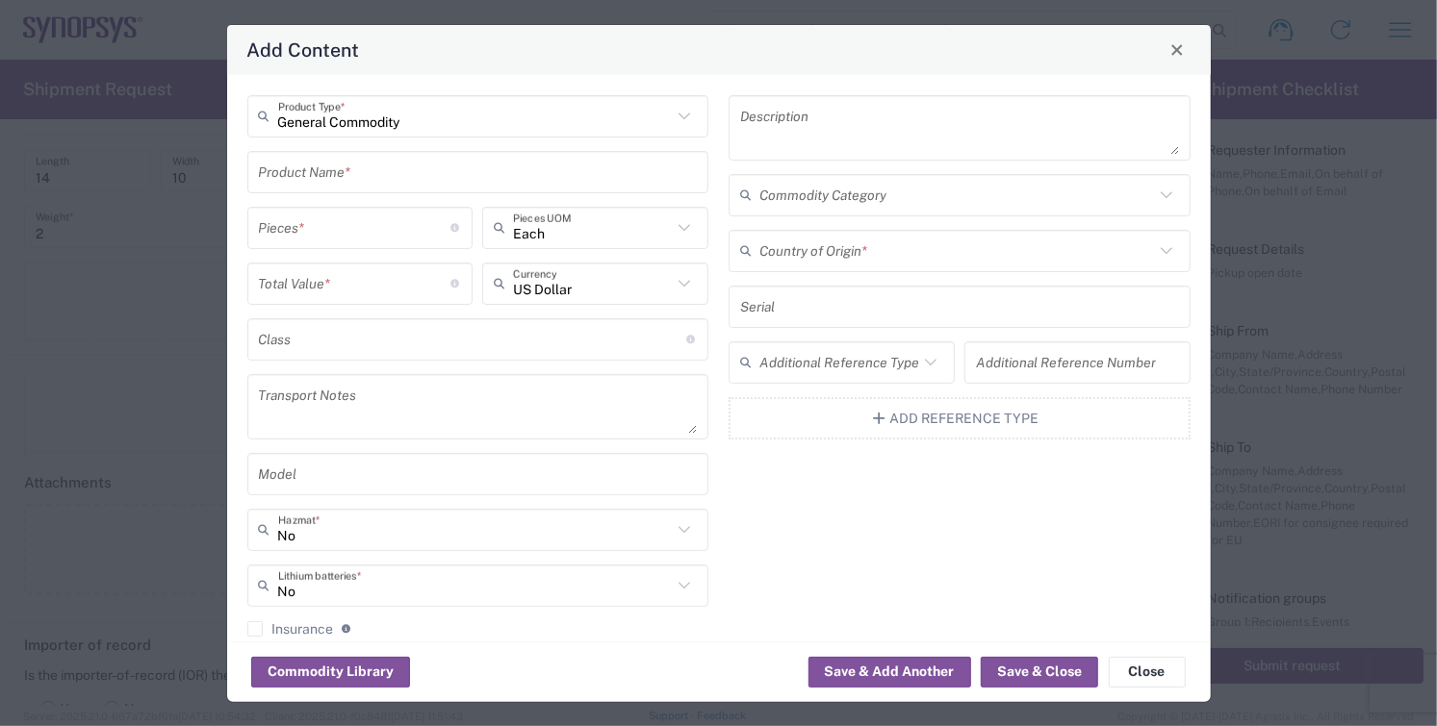
click at [378, 174] on input "text" at bounding box center [478, 172] width 439 height 34
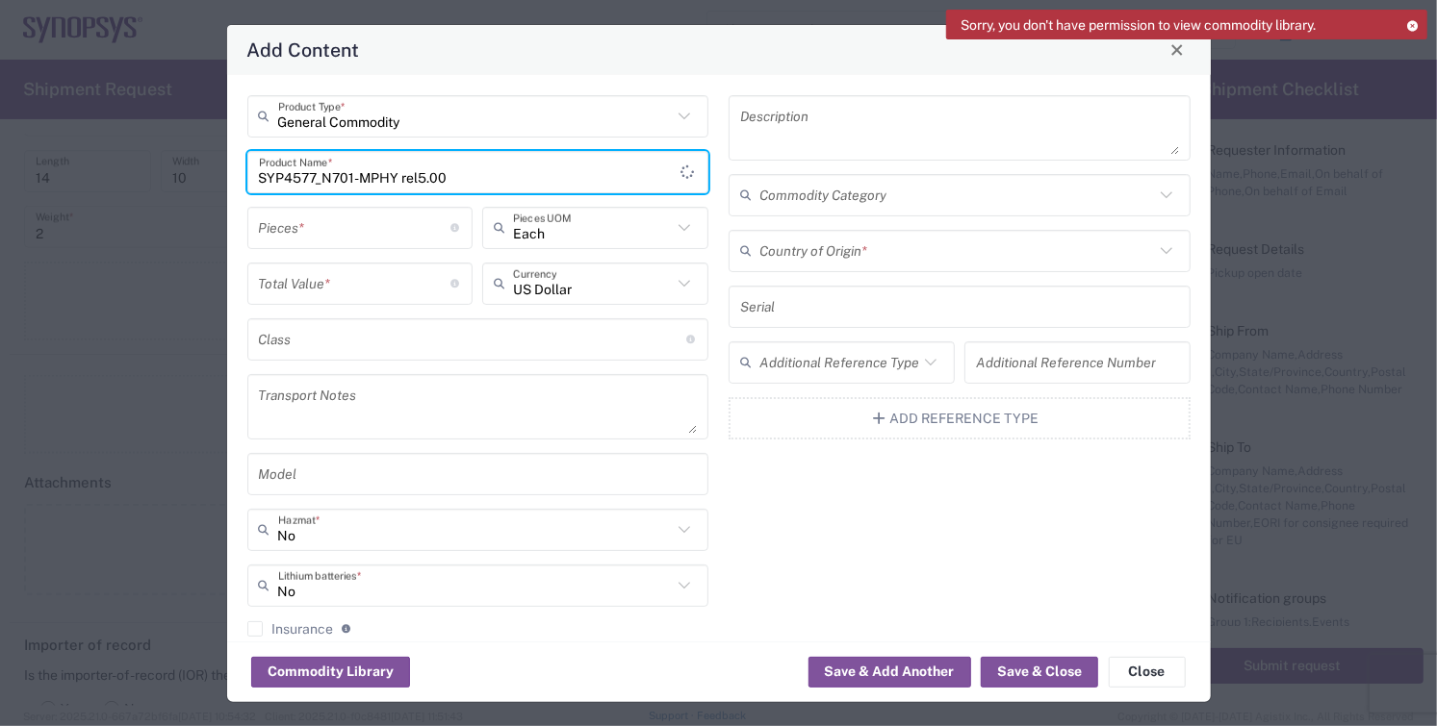
type input "SYP4577_N701-MPHY rel5.00"
click at [314, 231] on input "number" at bounding box center [355, 228] width 192 height 34
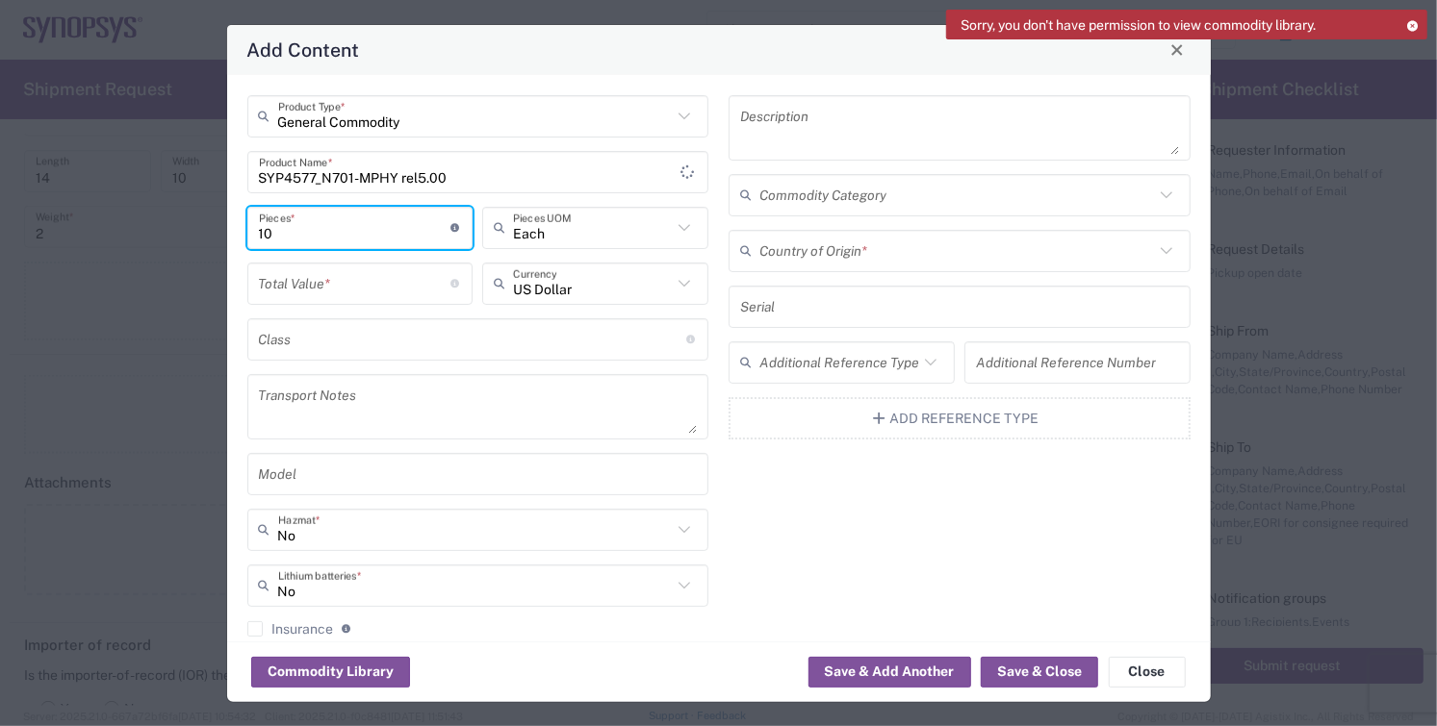
type input "10"
click at [317, 290] on input "number" at bounding box center [355, 284] width 192 height 34
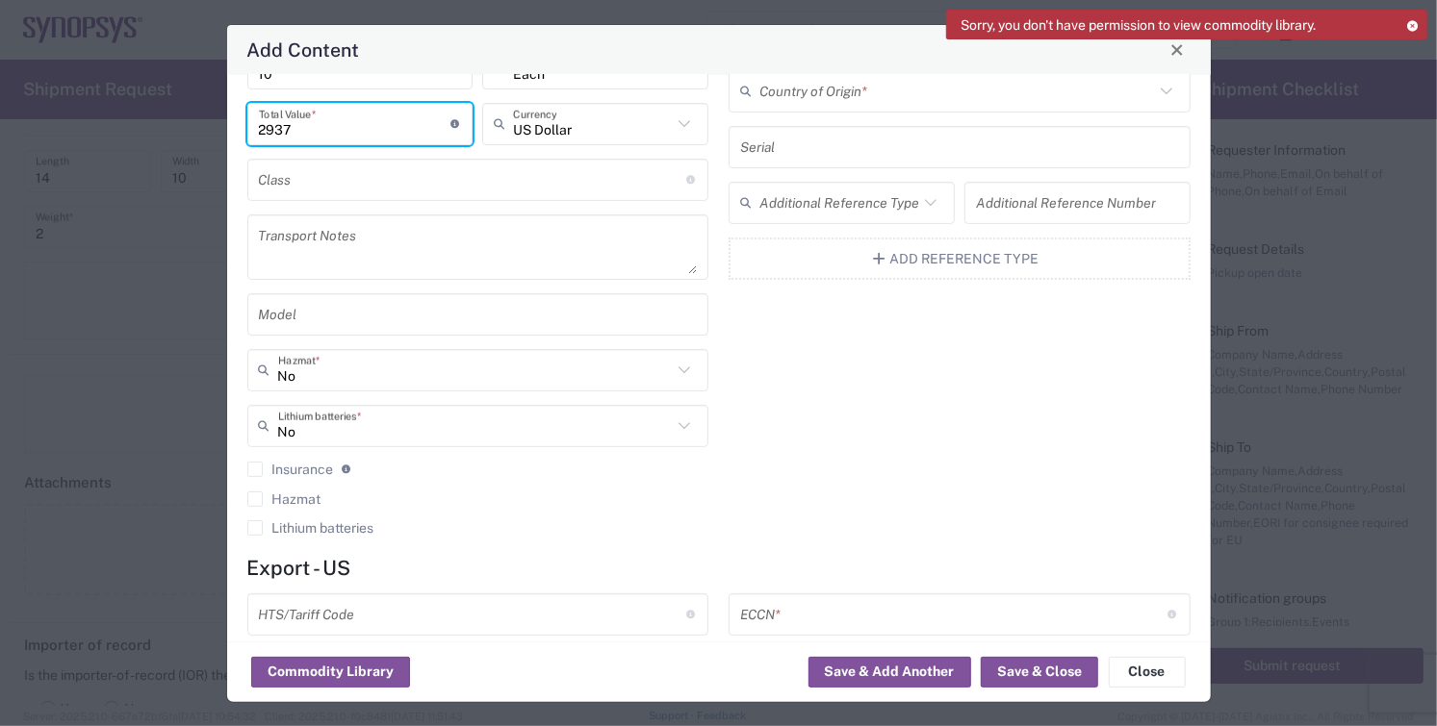
scroll to position [397, 0]
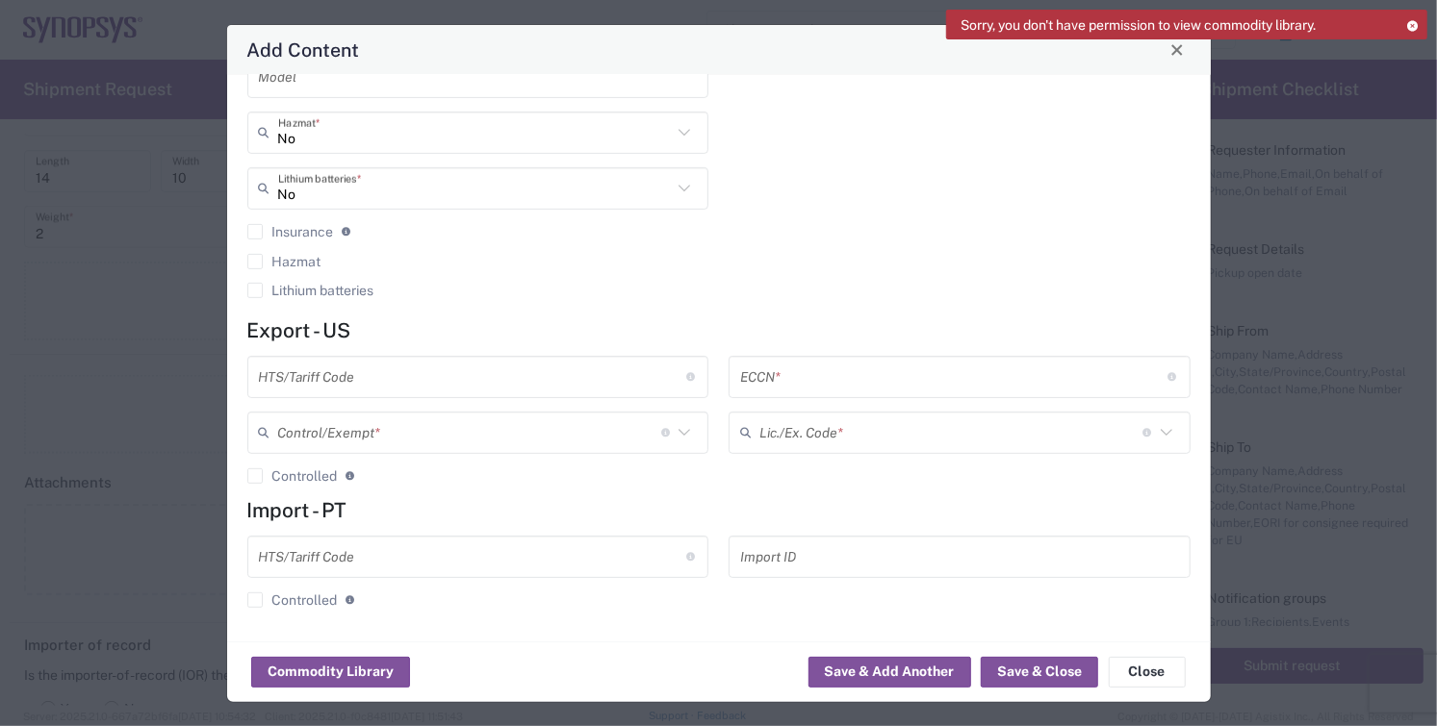
type input "2937"
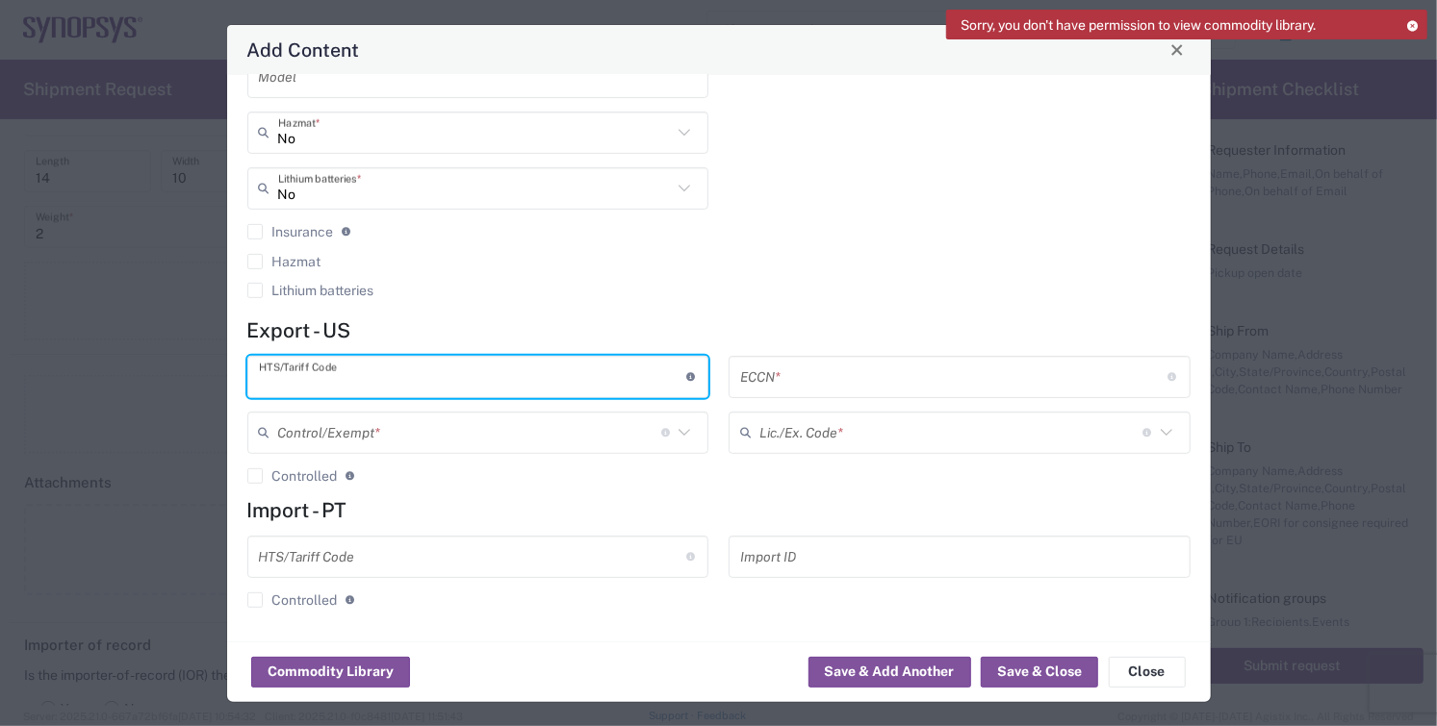
click at [427, 376] on input "text" at bounding box center [472, 377] width 427 height 34
type input "8542.31.0030"
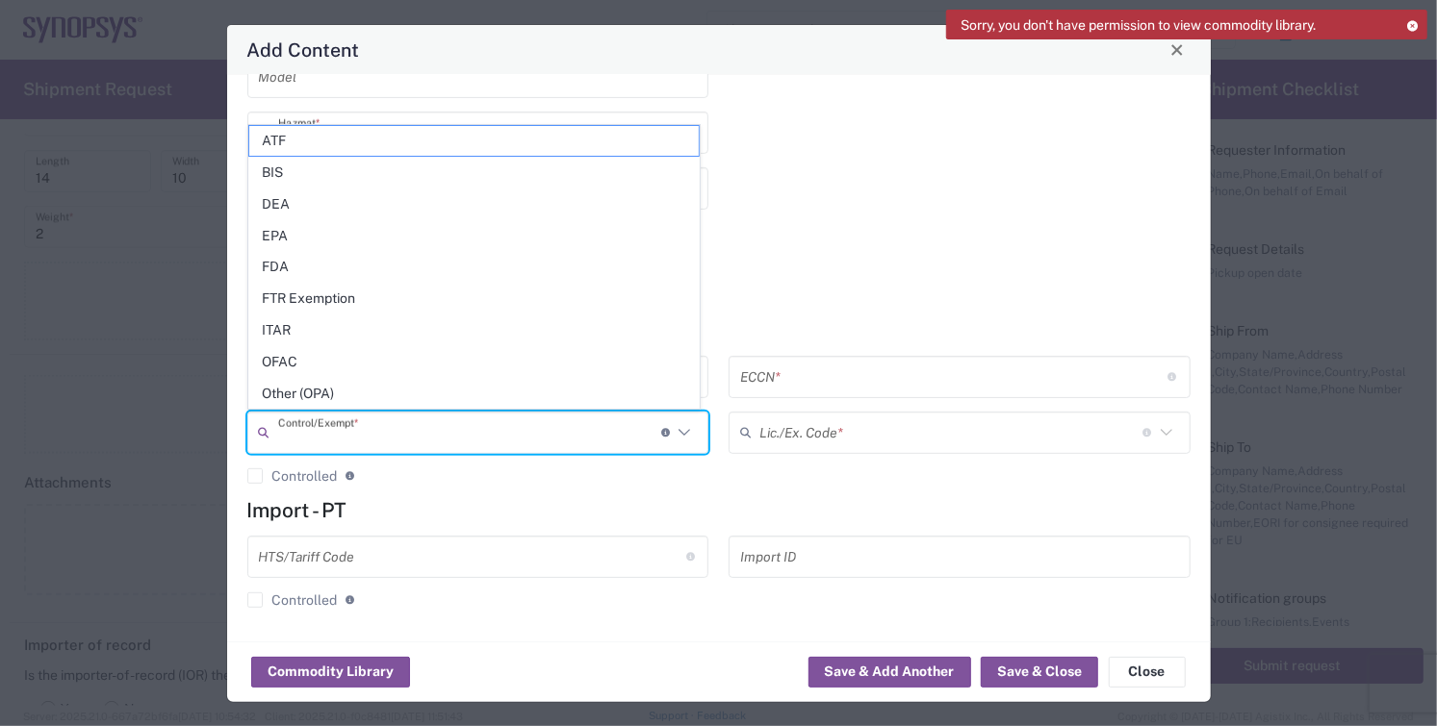
click at [420, 424] on input "text" at bounding box center [469, 433] width 383 height 34
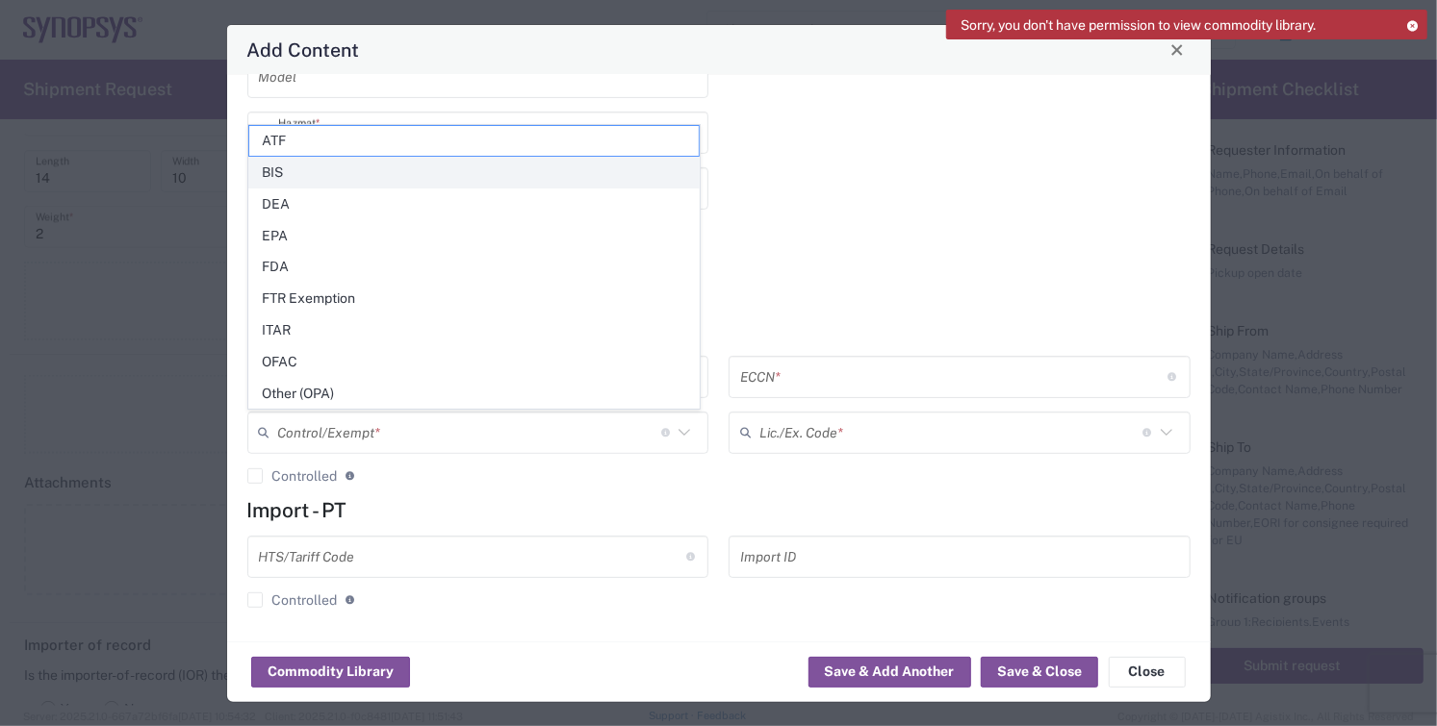
click at [299, 171] on span "BIS" at bounding box center [473, 173] width 449 height 30
type input "BIS"
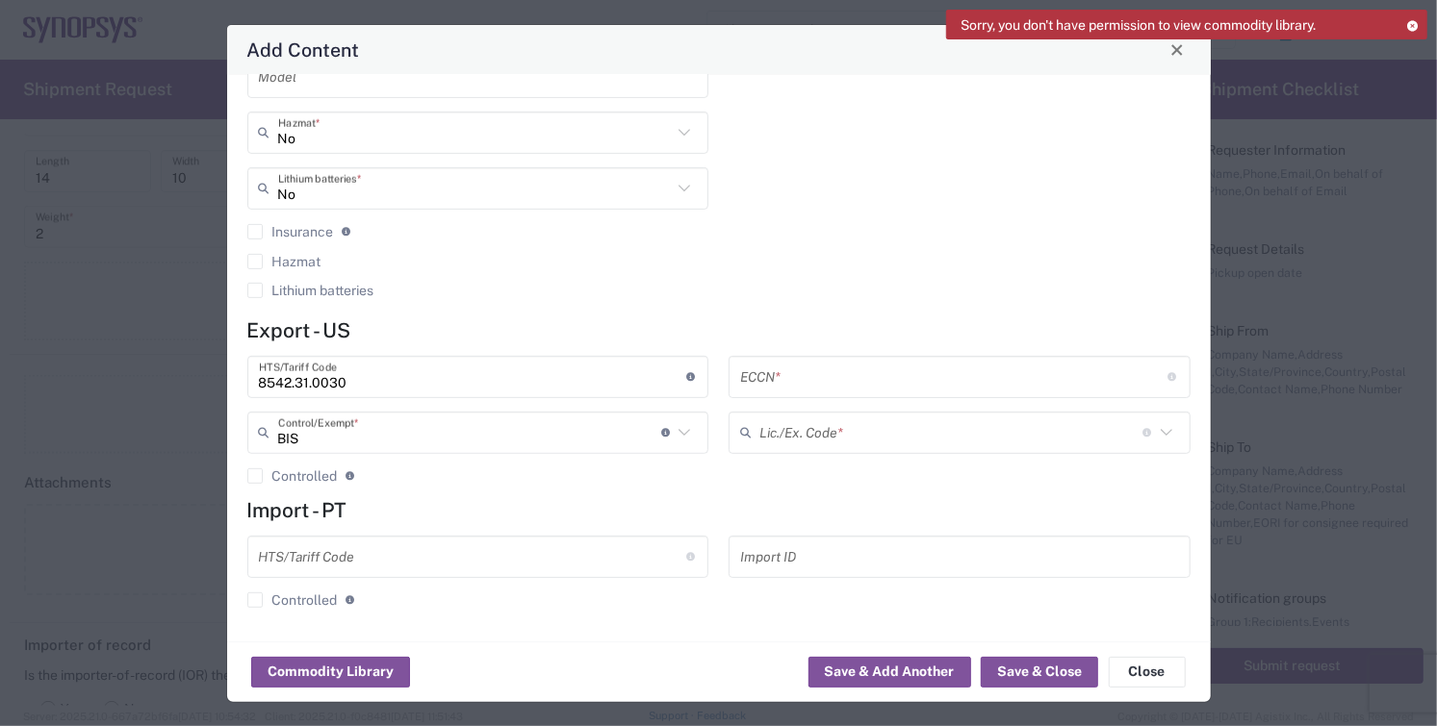
click at [783, 380] on input "text" at bounding box center [953, 377] width 427 height 34
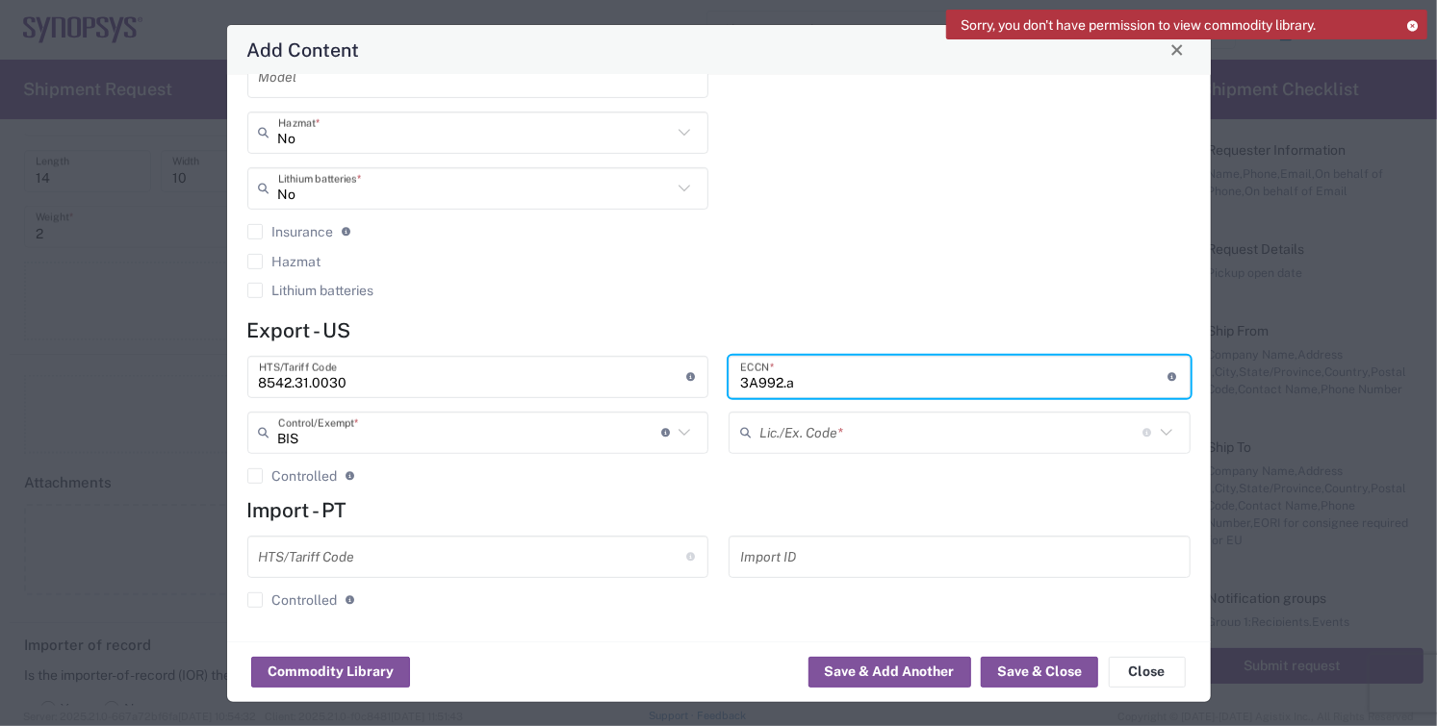
type input "3A992.a"
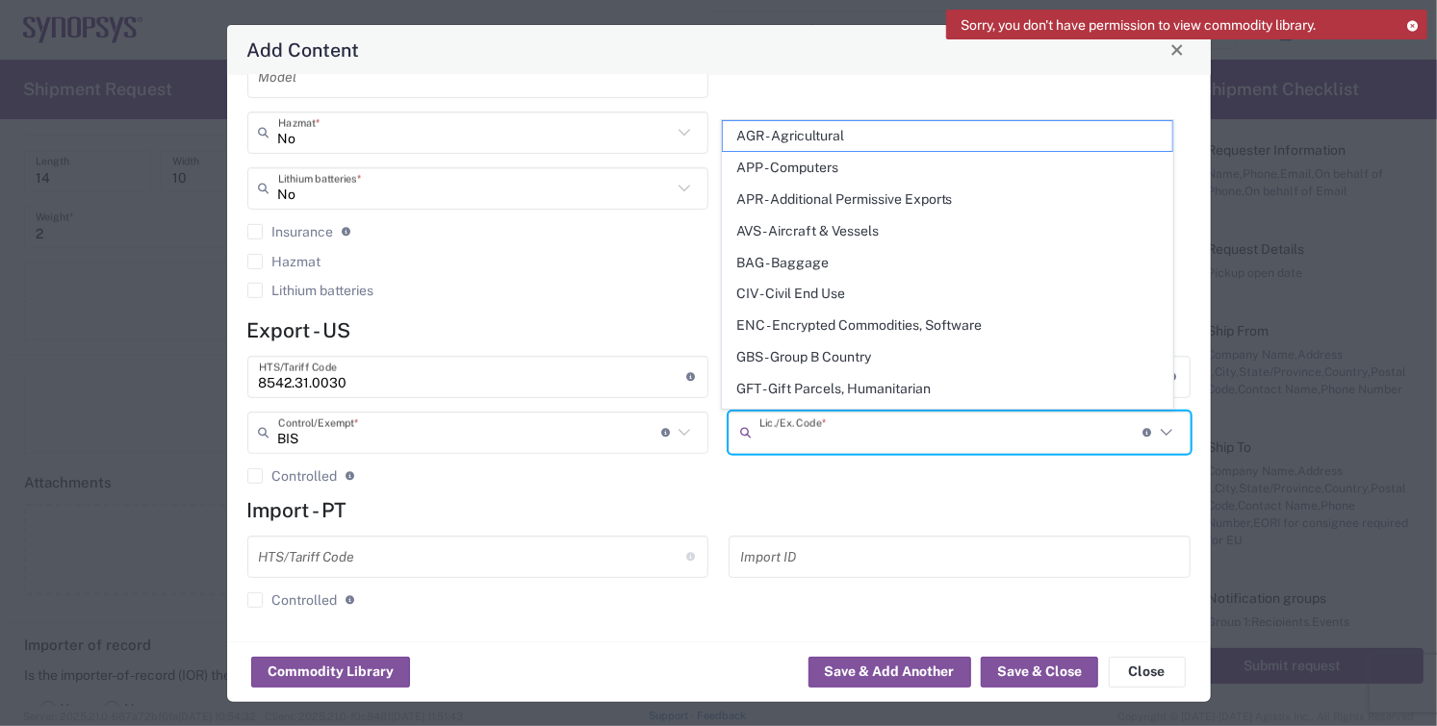
click at [853, 434] on input "text" at bounding box center [950, 433] width 383 height 34
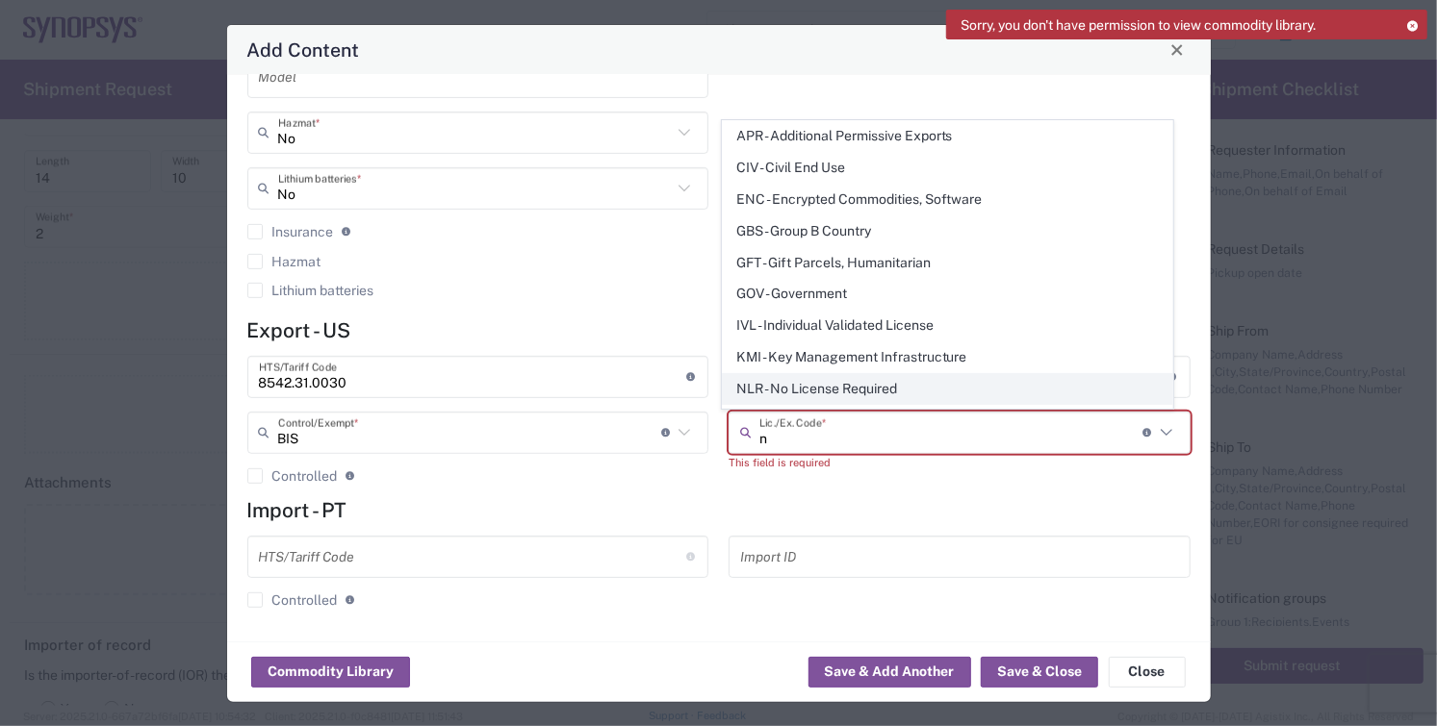
click at [835, 388] on span "NLR - No License Required" at bounding box center [947, 389] width 449 height 30
type input "NLR - No License Required"
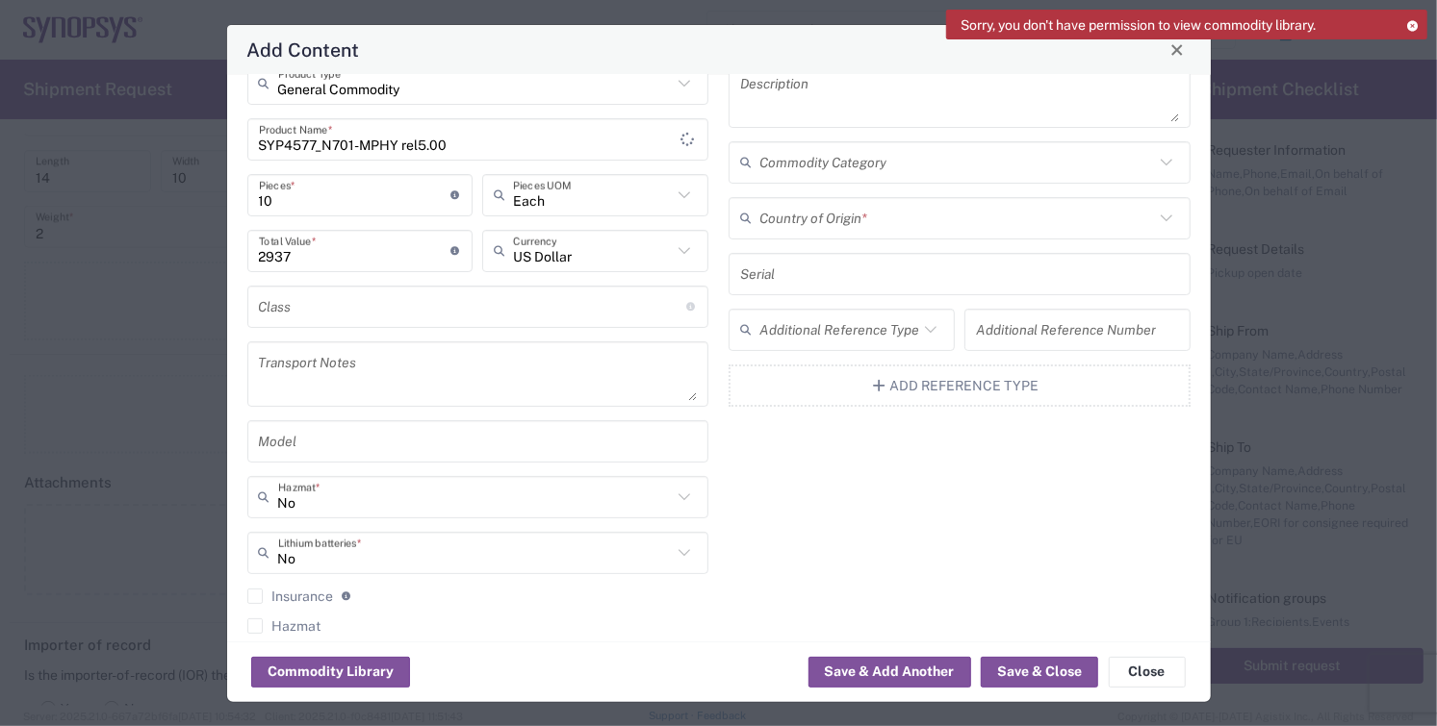
scroll to position [0, 0]
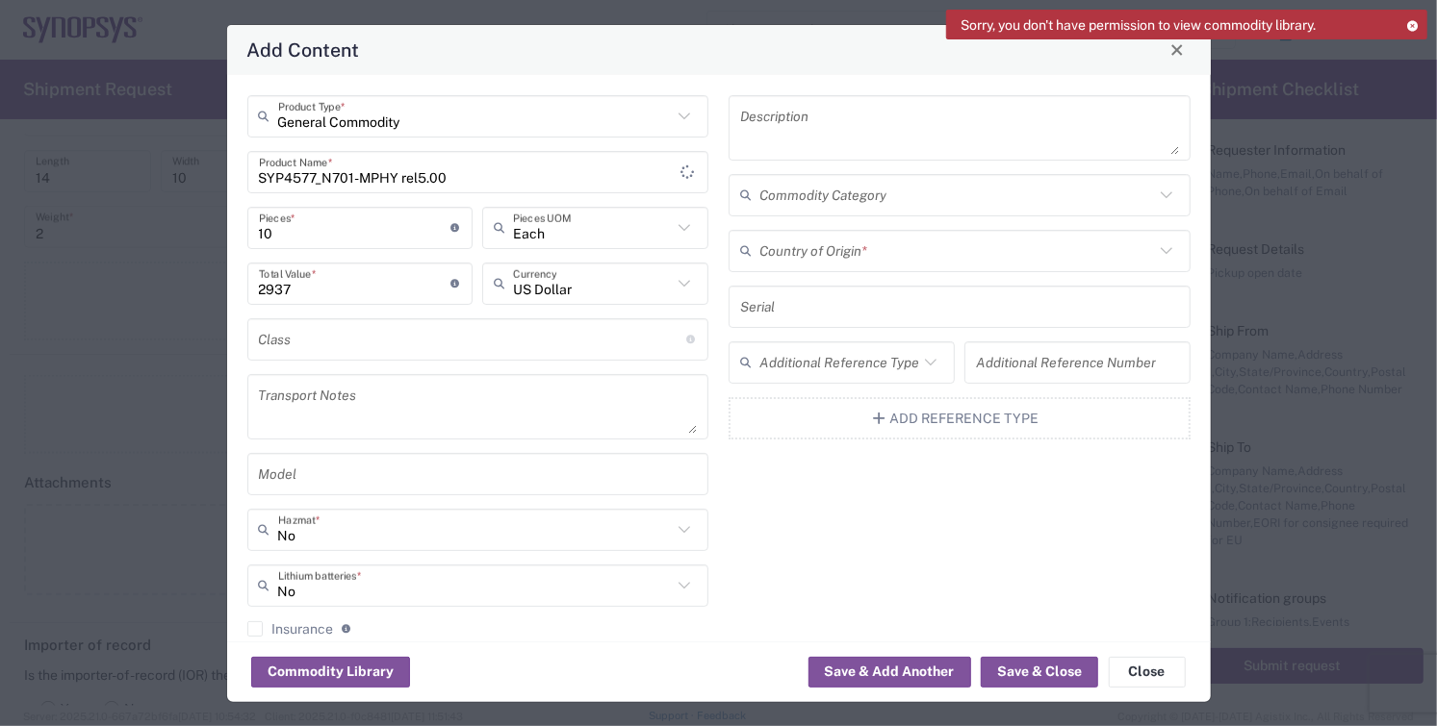
click at [845, 256] on input "text" at bounding box center [956, 251] width 395 height 34
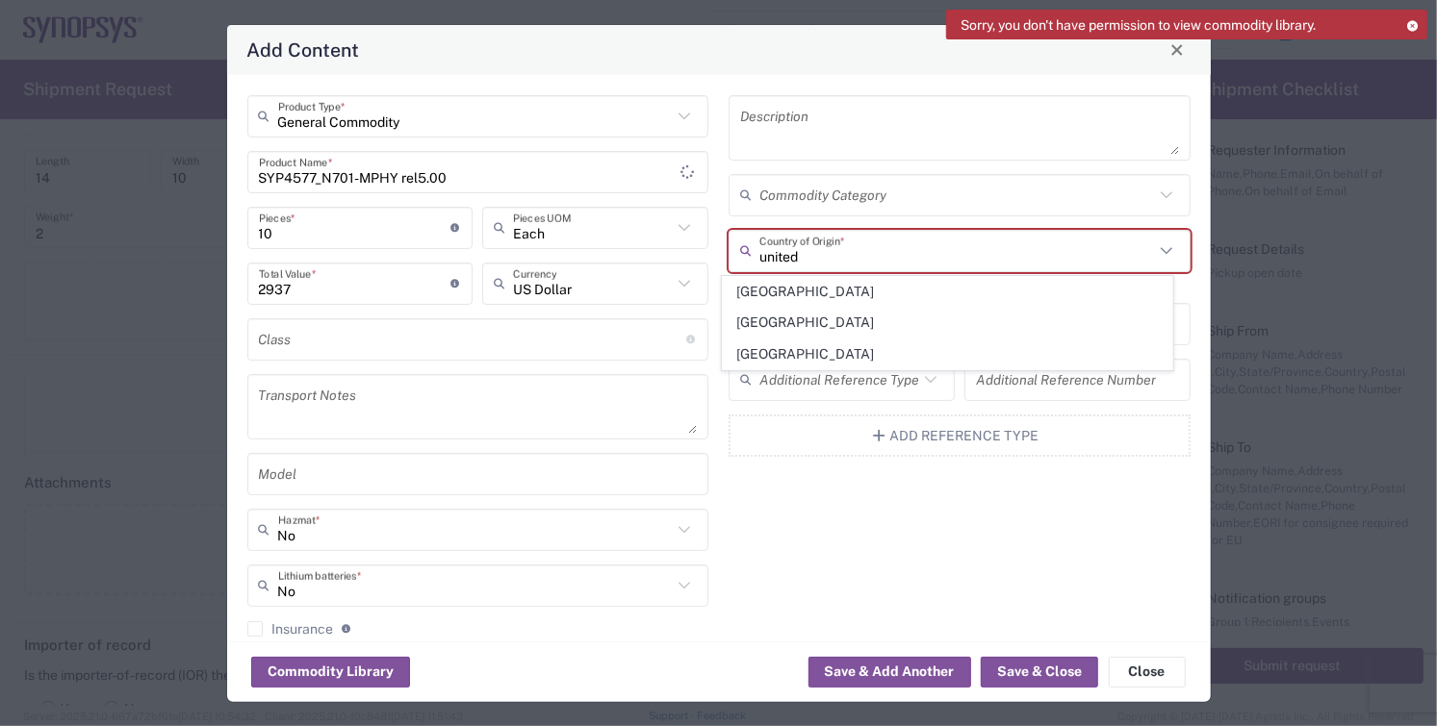
click at [760, 352] on span "[GEOGRAPHIC_DATA]" at bounding box center [947, 355] width 449 height 30
type input "[GEOGRAPHIC_DATA]"
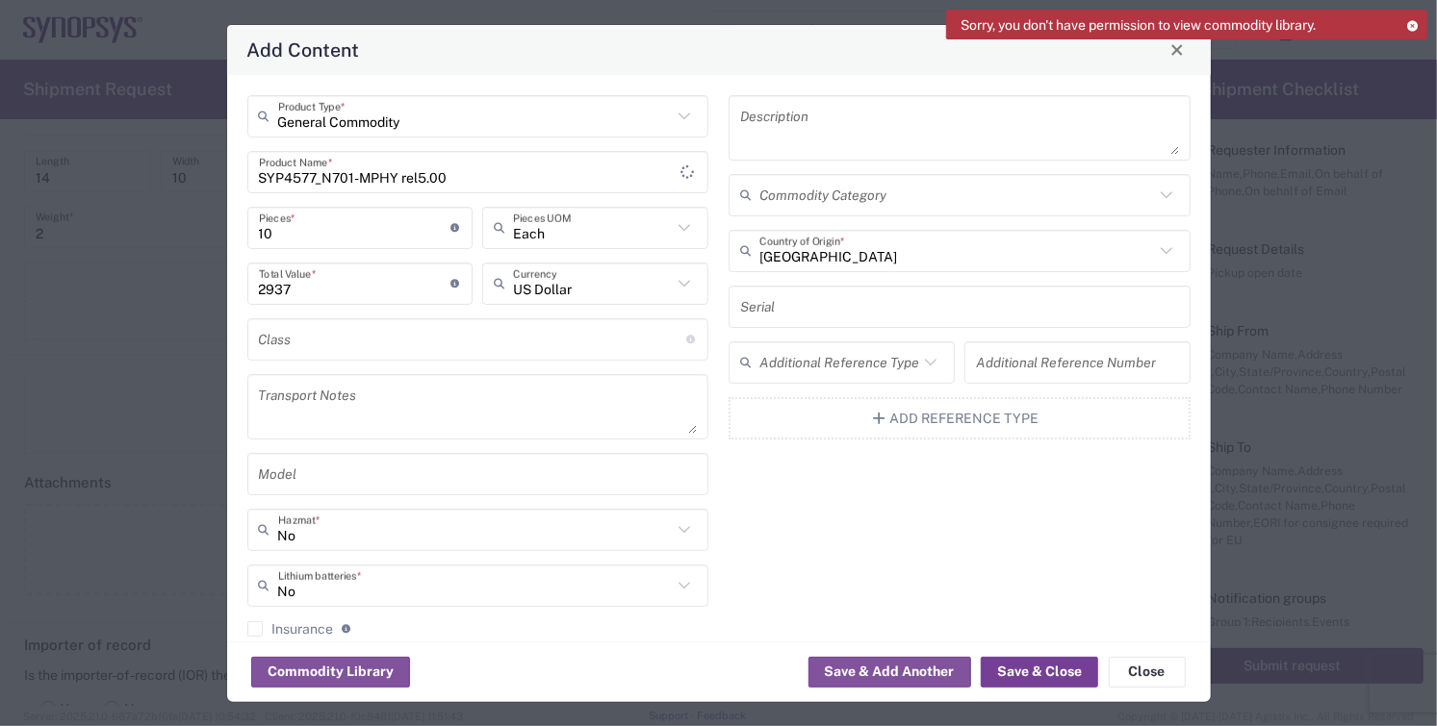
click at [1027, 665] on button "Save & Close" at bounding box center [1038, 672] width 117 height 31
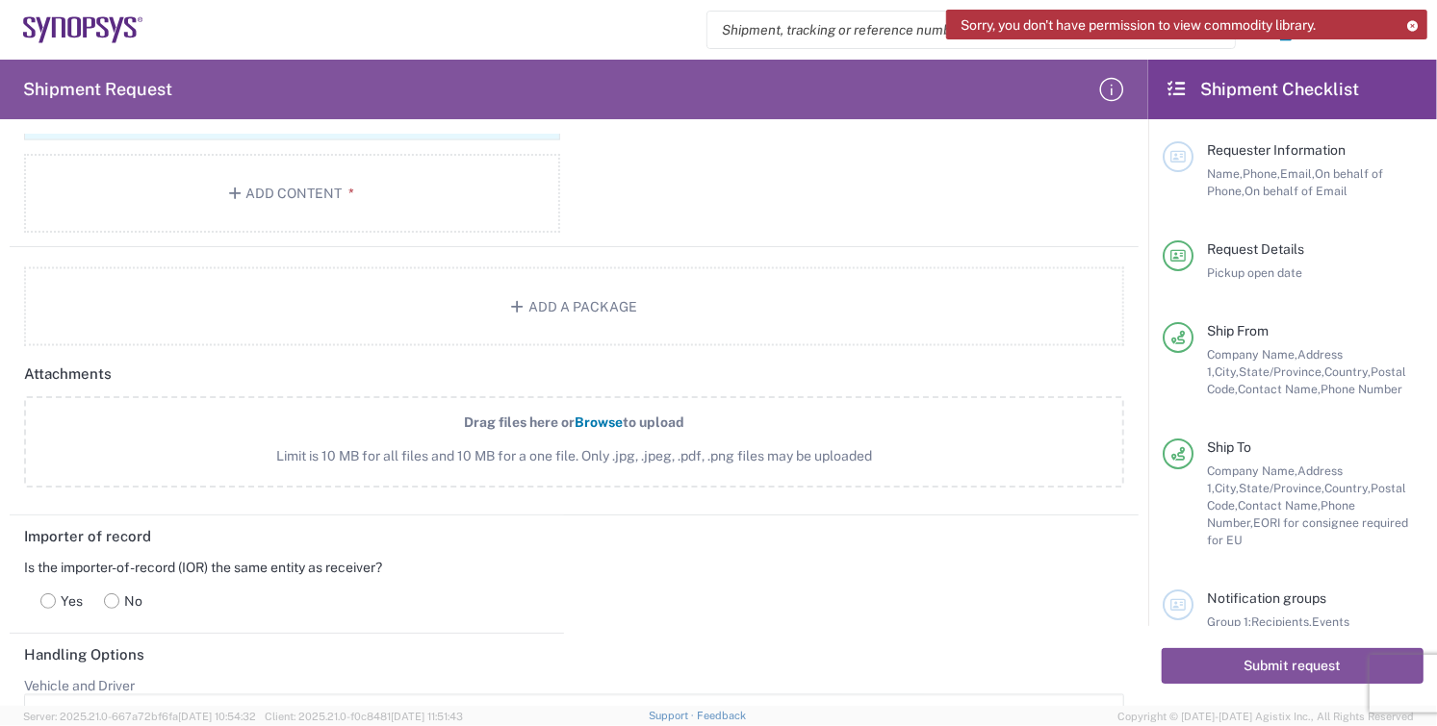
scroll to position [2031, 0]
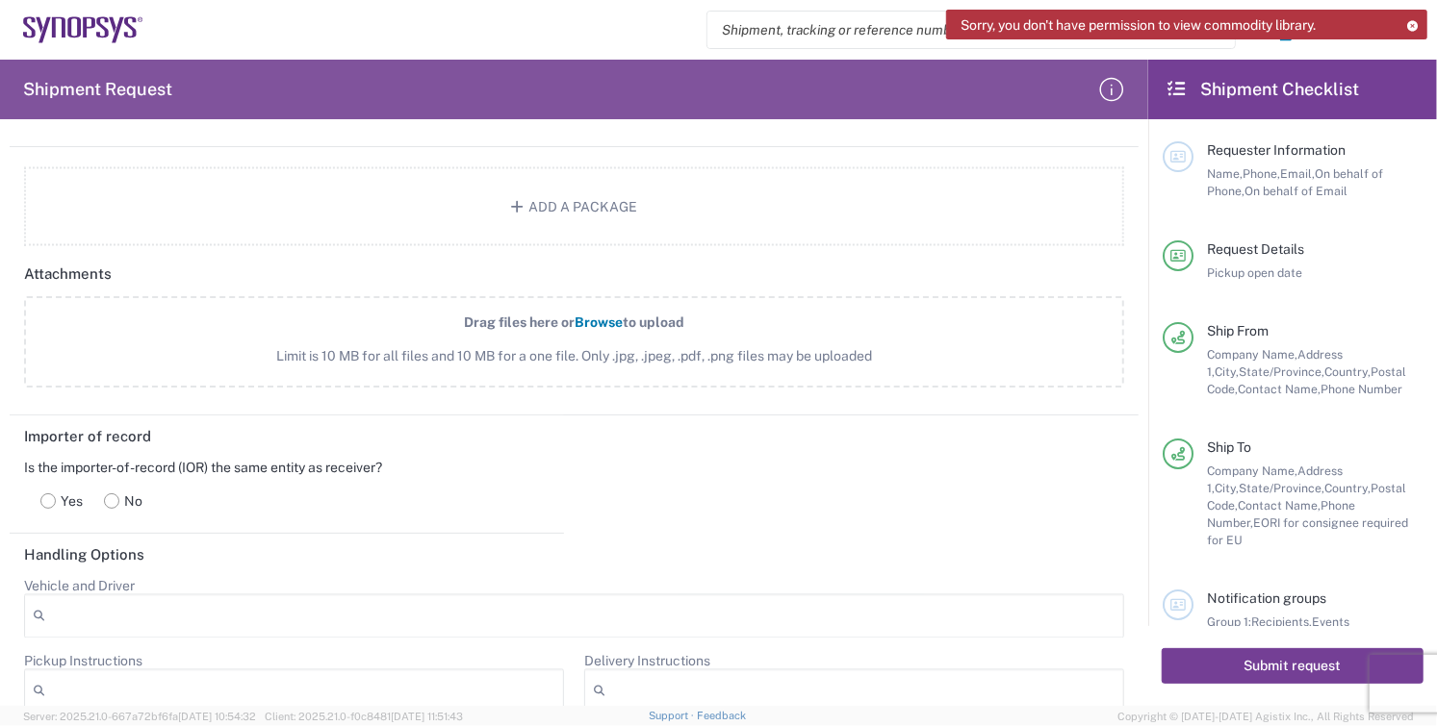
click at [1228, 660] on button "Submit request" at bounding box center [1292, 667] width 262 height 36
